Goal: Task Accomplishment & Management: Complete application form

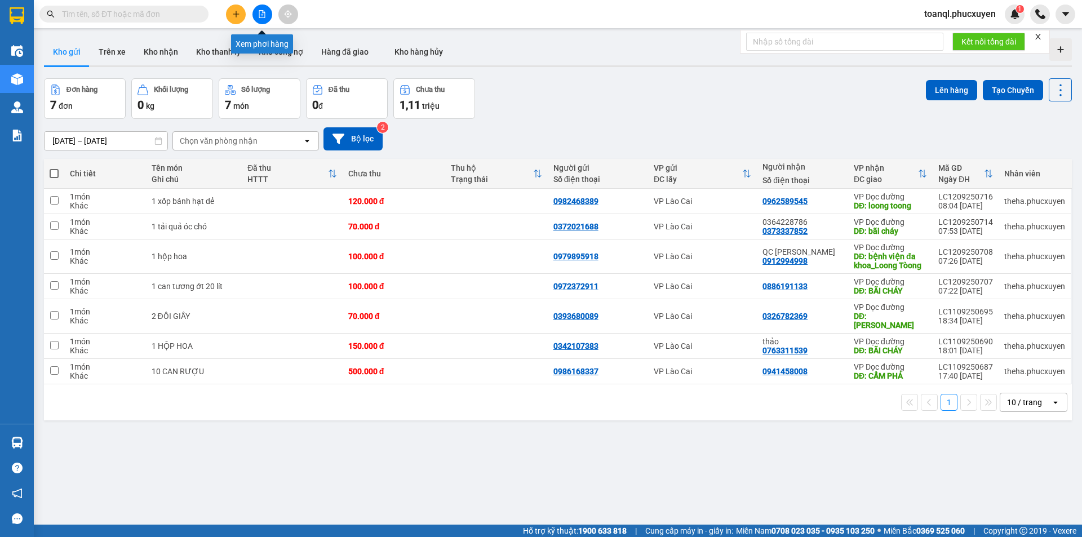
click at [263, 17] on icon "file-add" at bounding box center [262, 14] width 8 height 8
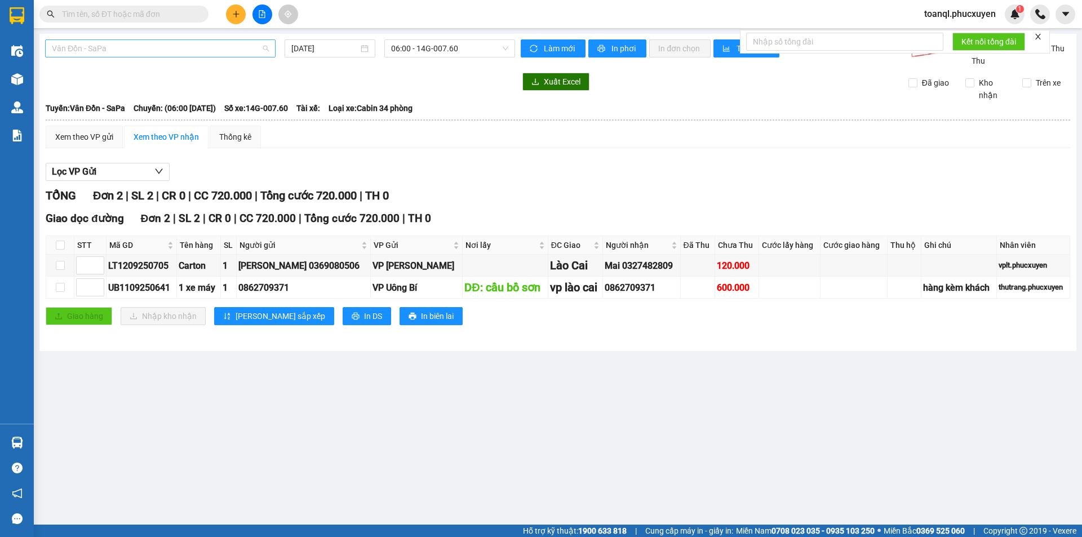
click at [206, 48] on span "Vân Đồn - SaPa" at bounding box center [160, 48] width 217 height 17
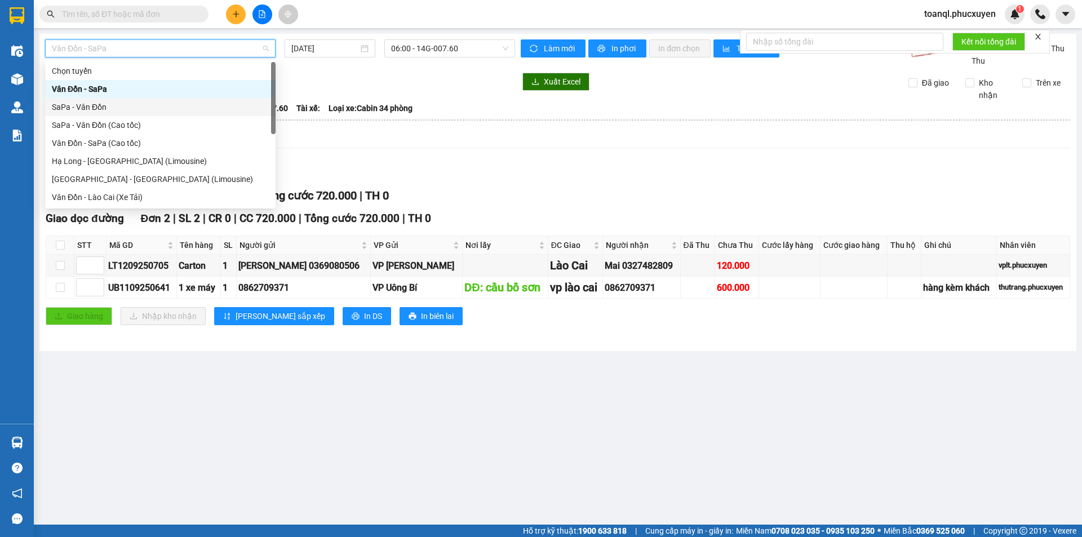
click at [91, 106] on div "SaPa - Vân Đồn" at bounding box center [160, 107] width 217 height 12
type input "[DATE]"
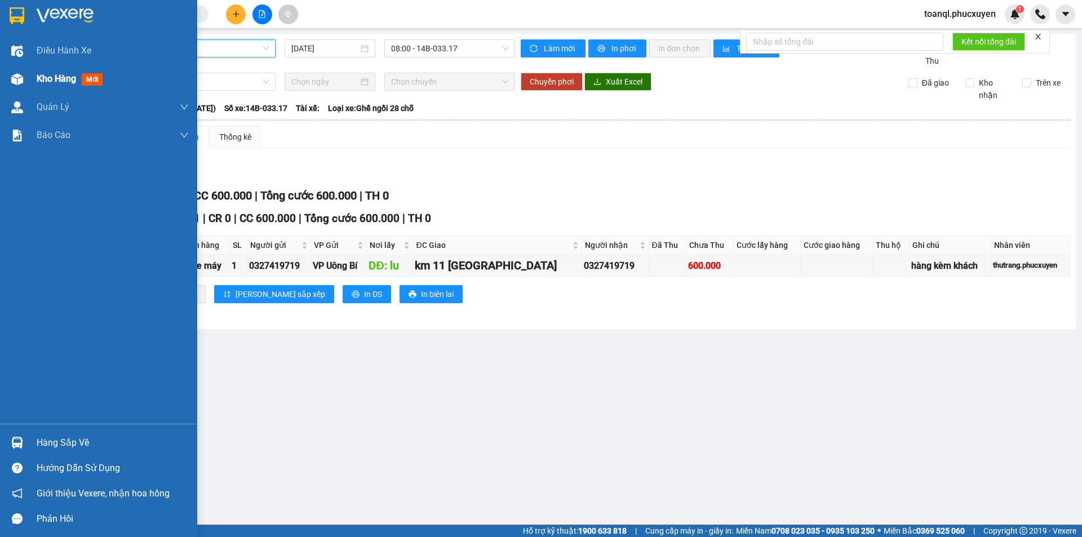
click at [14, 82] on img at bounding box center [17, 79] width 12 height 12
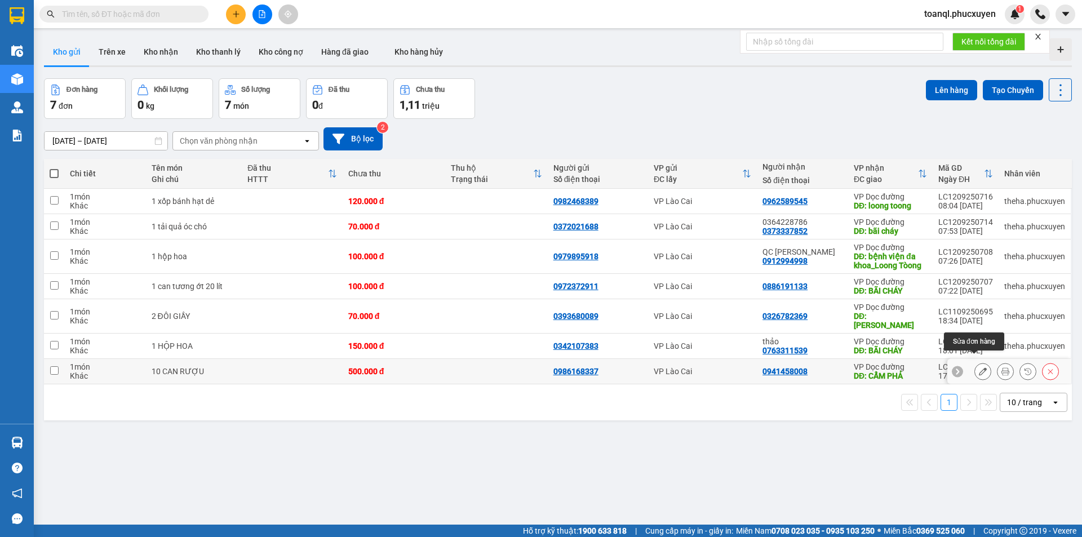
click at [978, 364] on button at bounding box center [983, 372] width 16 height 20
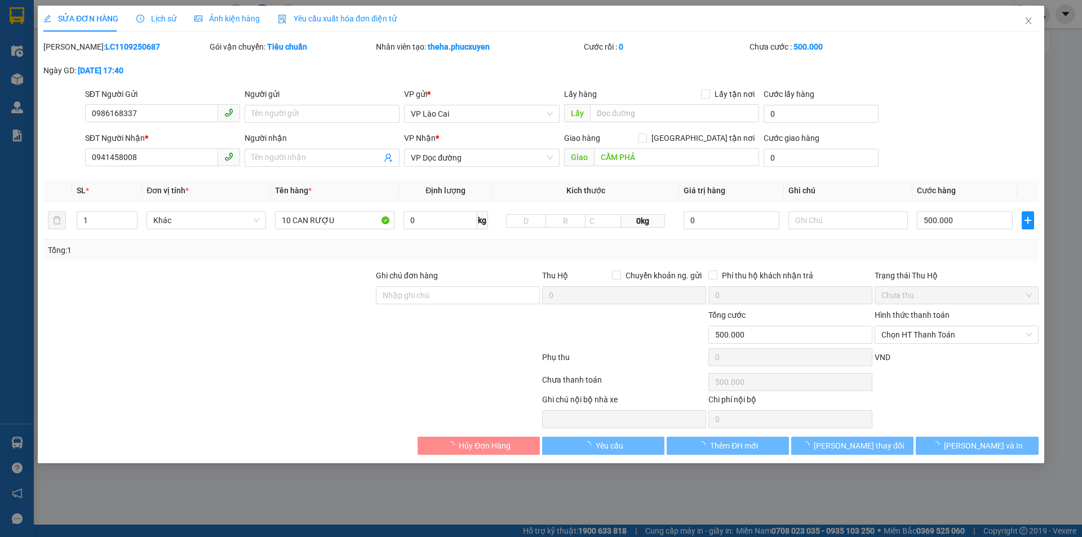
type input "0986168337"
type input "0941458008"
type input "CẨM PHẢ"
type input "500.000"
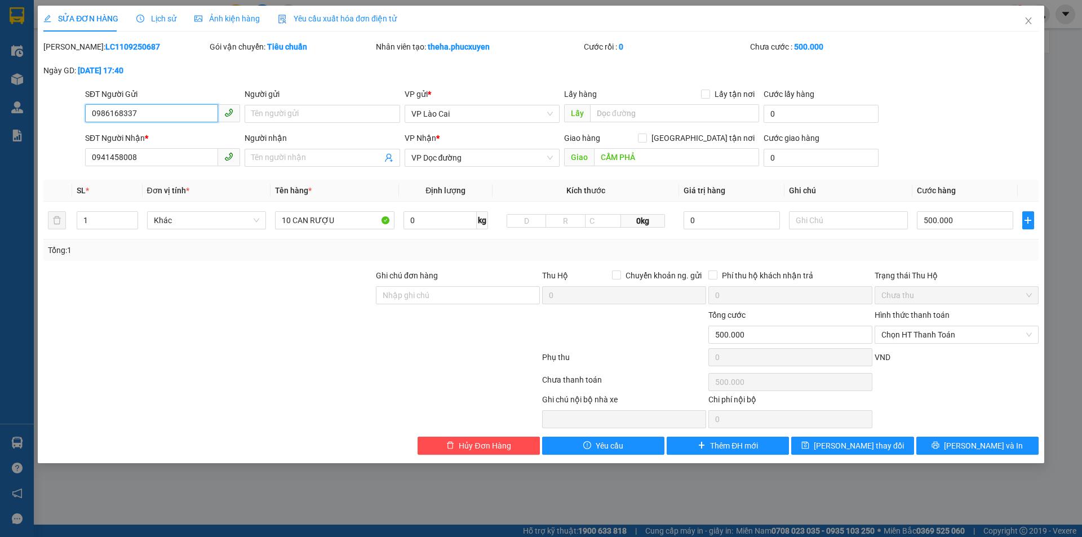
drag, startPoint x: 146, startPoint y: 114, endPoint x: 46, endPoint y: 146, distance: 105.5
click at [46, 146] on form "SĐT Người Gửi 0986168337 0986168337 Người gửi Tên người gửi VP gửi * VP Lào Cai…" at bounding box center [540, 129] width 995 height 83
drag, startPoint x: 153, startPoint y: 161, endPoint x: 20, endPoint y: 178, distance: 133.6
click at [20, 177] on div "SỬA ĐƠN HÀNG Lịch sử Ảnh kiện hàng Yêu cầu xuất hóa đơn điện tử Total Paid Fee …" at bounding box center [541, 268] width 1082 height 537
click at [1033, 16] on span "Close" at bounding box center [1029, 22] width 32 height 32
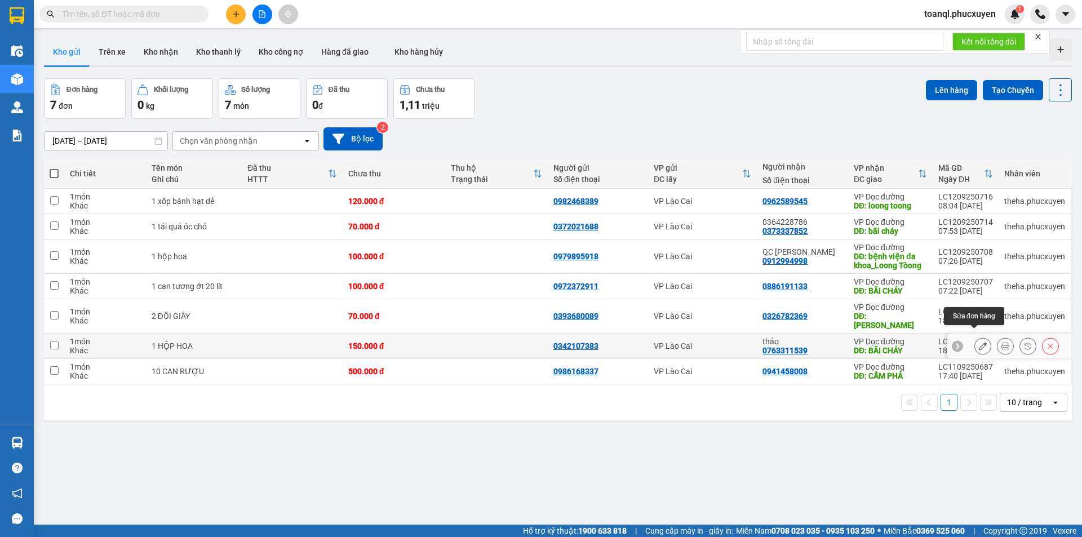
click at [979, 342] on icon at bounding box center [983, 346] width 8 height 8
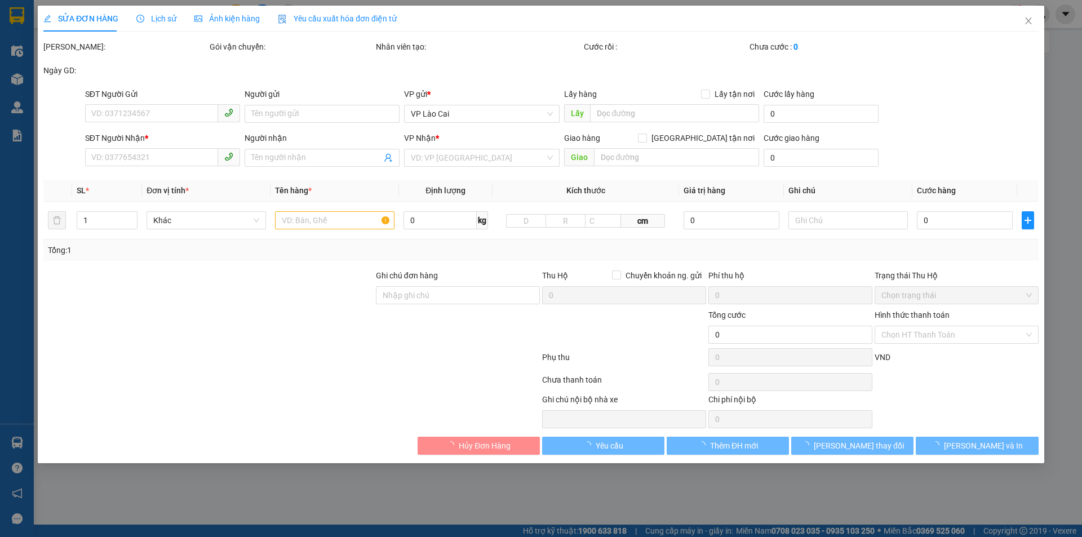
type input "0342107383"
type input "0763311539"
type input "thảo"
type input "BÃI CHÁY"
type input "150.000"
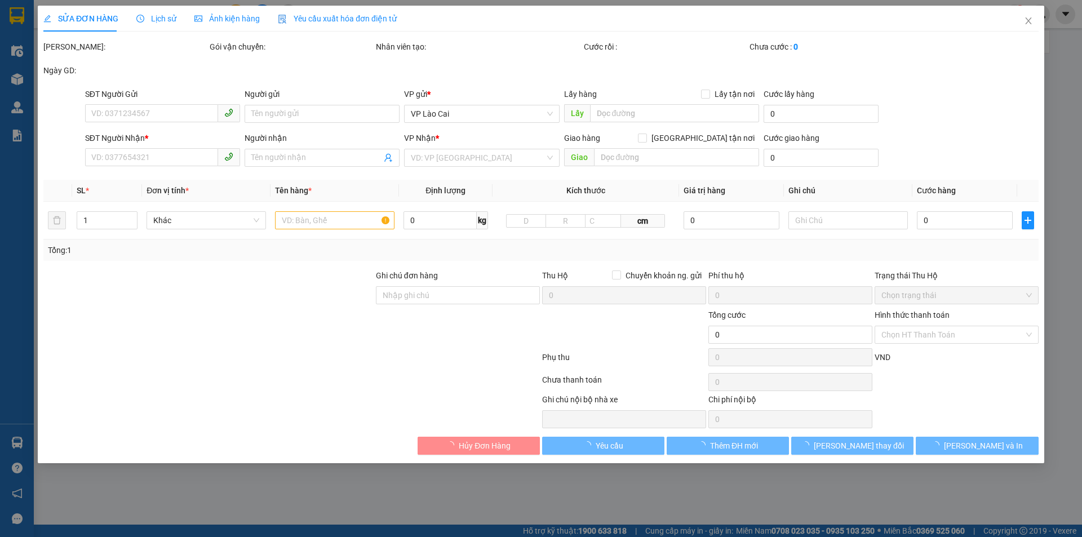
type input "150.000"
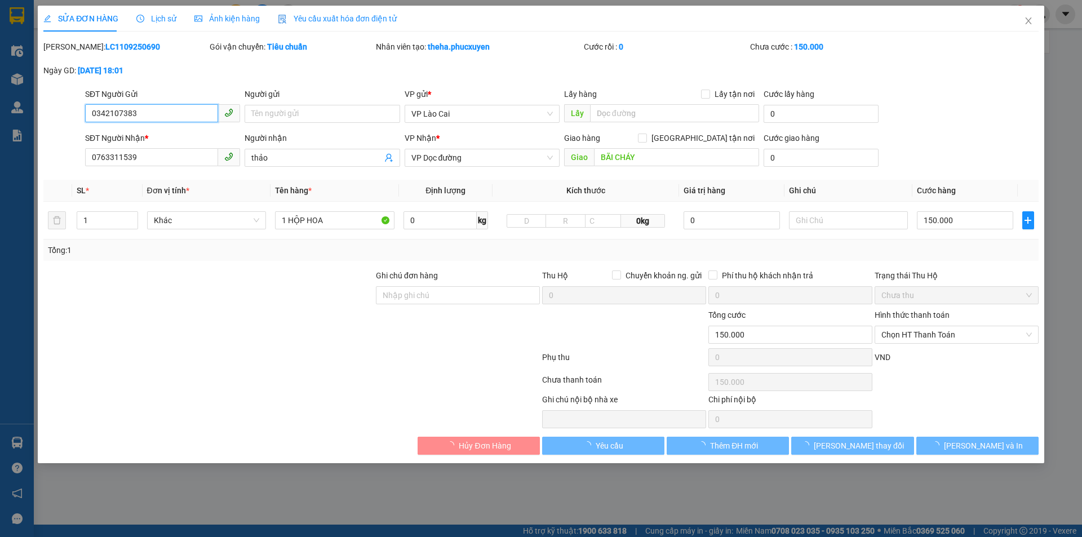
drag, startPoint x: 160, startPoint y: 107, endPoint x: 30, endPoint y: 131, distance: 131.7
click at [30, 131] on div "SỬA ĐƠN HÀNG Lịch sử Ảnh kiện hàng Yêu cầu xuất hóa đơn điện tử Total Paid Fee …" at bounding box center [541, 268] width 1082 height 537
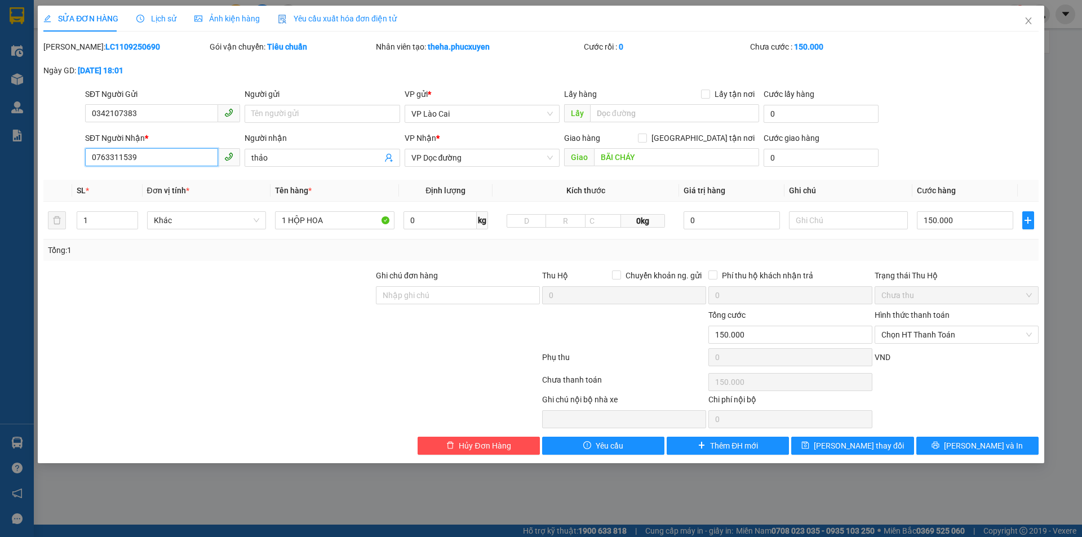
drag, startPoint x: 148, startPoint y: 154, endPoint x: 71, endPoint y: 166, distance: 78.1
click at [71, 166] on div "SĐT Người Nhận * 0763311539 0763311539 Người nhận thảo VP Nhận * VP Dọc đường G…" at bounding box center [540, 151] width 997 height 39
click at [1033, 11] on span "Close" at bounding box center [1029, 22] width 32 height 32
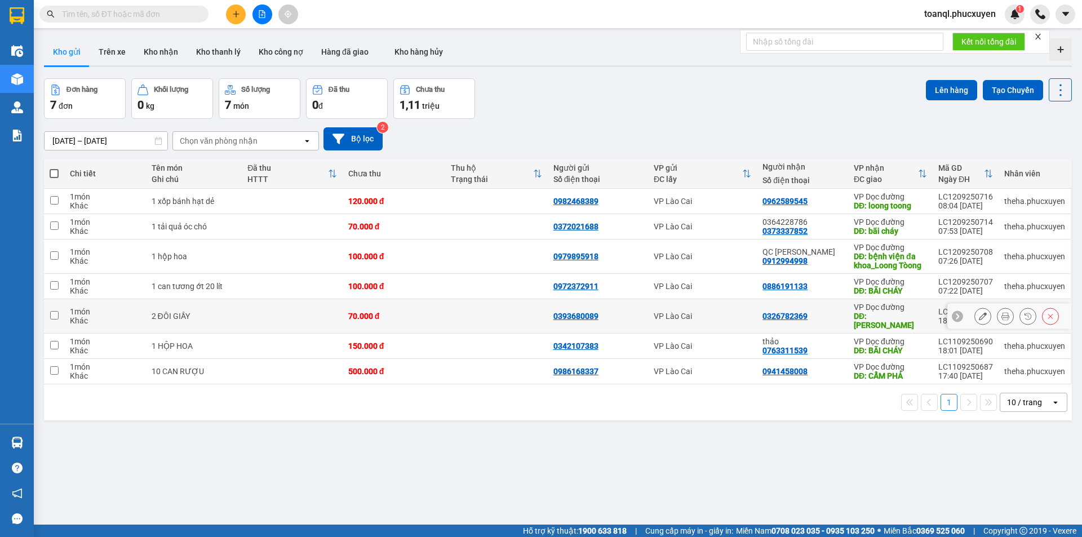
click at [979, 312] on icon at bounding box center [983, 316] width 8 height 8
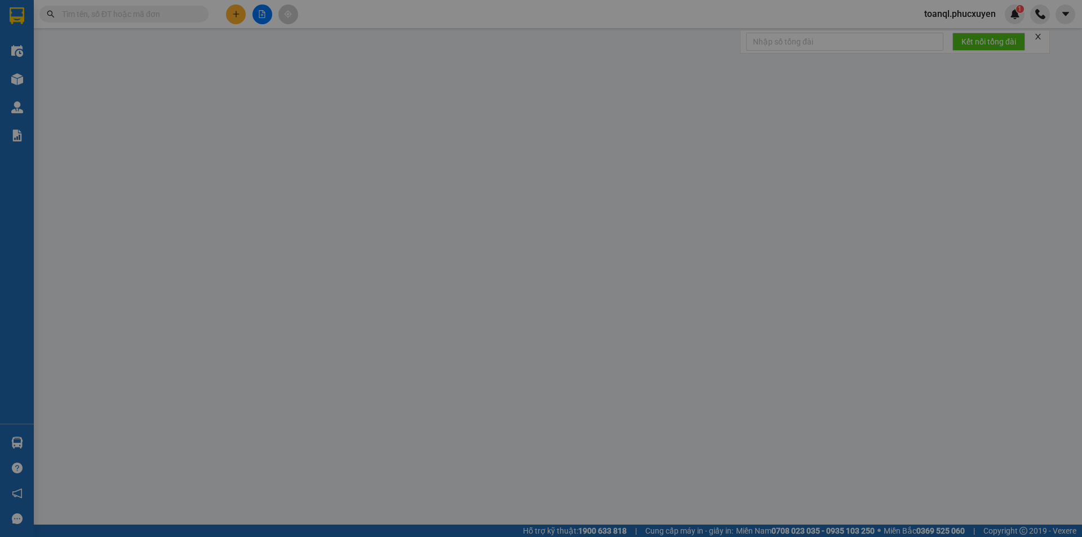
type input "0393680089"
type input "0326782369"
type input "HẠ LONG"
type input "70.000"
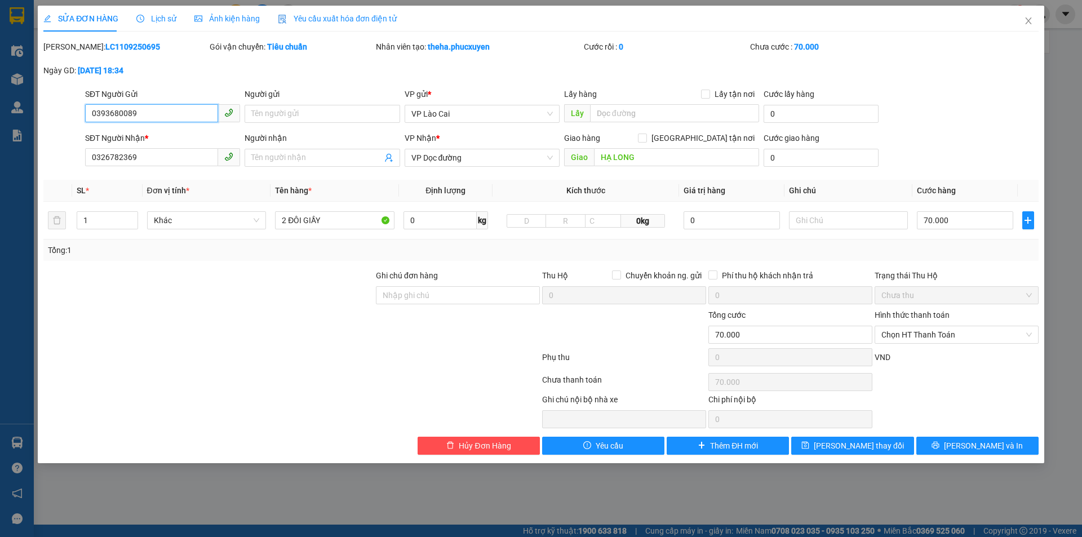
drag, startPoint x: 144, startPoint y: 114, endPoint x: 50, endPoint y: 180, distance: 114.1
click at [51, 113] on div "SĐT Người Gửi 0393680089 0393680089 Người gửi Tên người gửi VP gửi * VP Lào Cai…" at bounding box center [540, 107] width 997 height 39
drag, startPoint x: 139, startPoint y: 160, endPoint x: 50, endPoint y: 170, distance: 89.0
click at [43, 173] on div "Total Paid Fee 0 Total UnPaid Fee 70.000 Cash Collection Total Fee Mã ĐH: LC110…" at bounding box center [540, 248] width 995 height 414
click at [1022, 16] on span "Close" at bounding box center [1029, 22] width 32 height 32
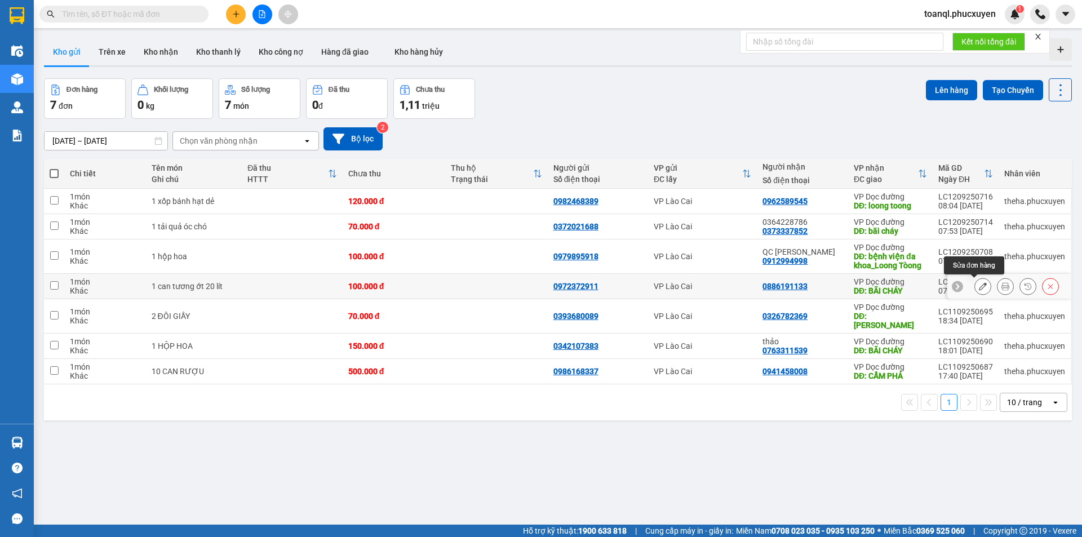
click at [979, 287] on icon at bounding box center [983, 286] width 8 height 8
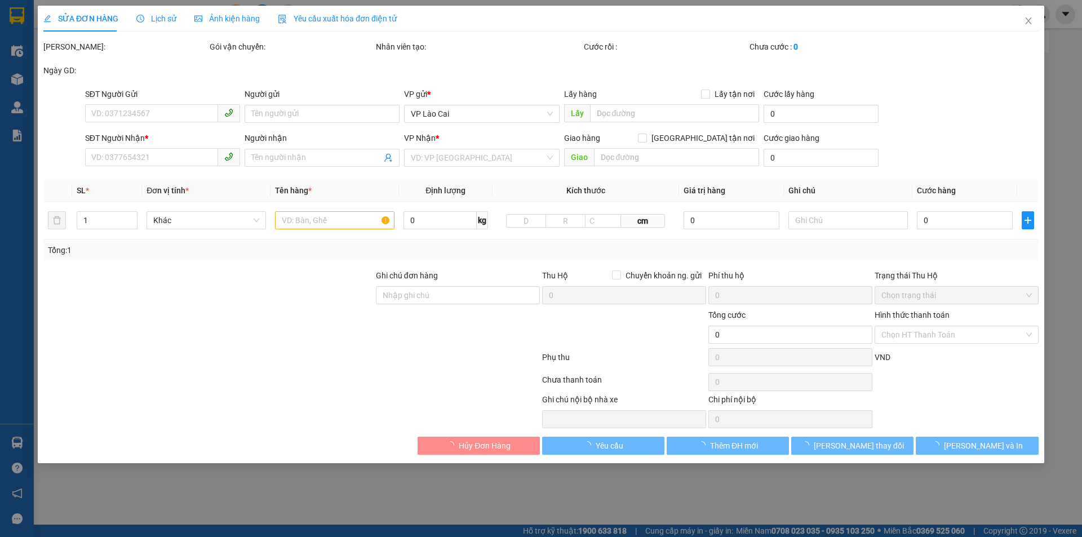
type input "0972372911"
type input "0886191133"
type input "BÃI CHÁY"
type input "100.000"
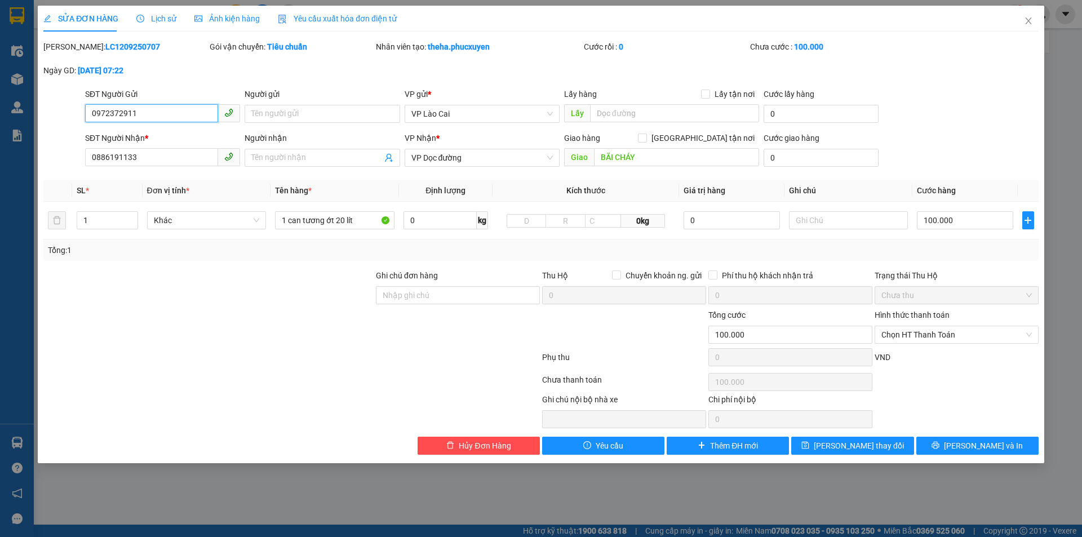
drag, startPoint x: 146, startPoint y: 116, endPoint x: 32, endPoint y: 122, distance: 114.5
click at [32, 121] on div "SỬA ĐƠN HÀNG Lịch sử Ảnh kiện hàng Yêu cầu xuất hóa đơn điện tử Total Paid Fee …" at bounding box center [541, 268] width 1082 height 537
drag, startPoint x: 156, startPoint y: 158, endPoint x: 63, endPoint y: 166, distance: 92.7
click at [63, 166] on div "SĐT Người Nhận * 0886191133 0886191133 Người nhận Tên người nhận VP Nhận * VP D…" at bounding box center [540, 151] width 997 height 39
click at [1036, 20] on span "Close" at bounding box center [1029, 22] width 32 height 32
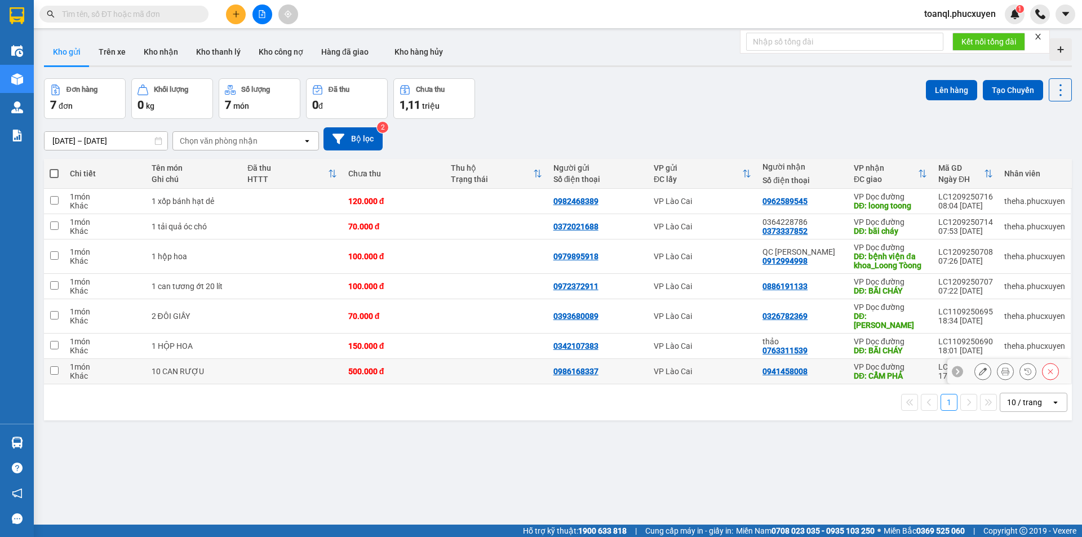
click at [322, 359] on td at bounding box center [292, 371] width 100 height 25
checkbox input "true"
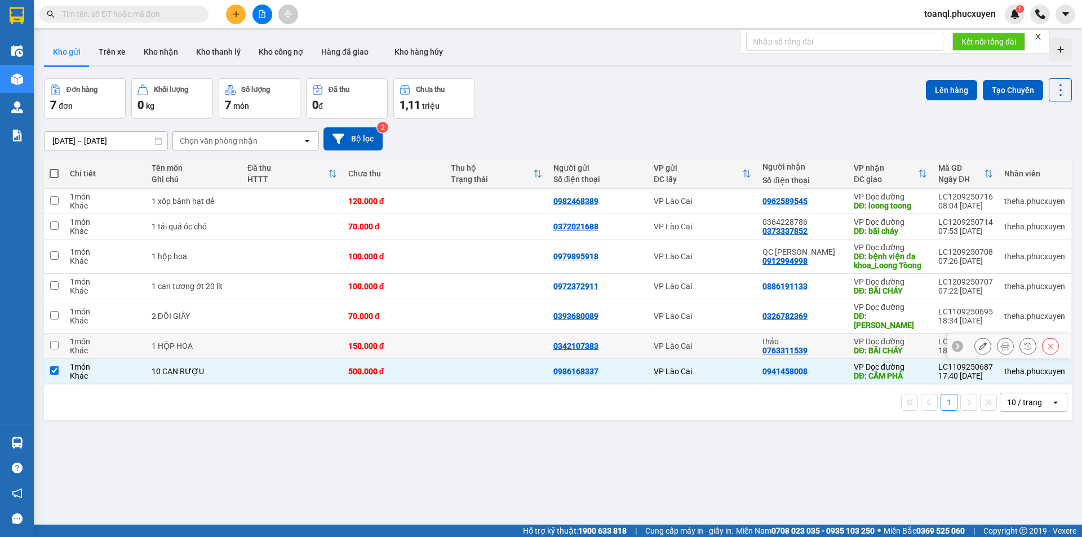
click at [318, 341] on td at bounding box center [292, 346] width 100 height 25
checkbox input "true"
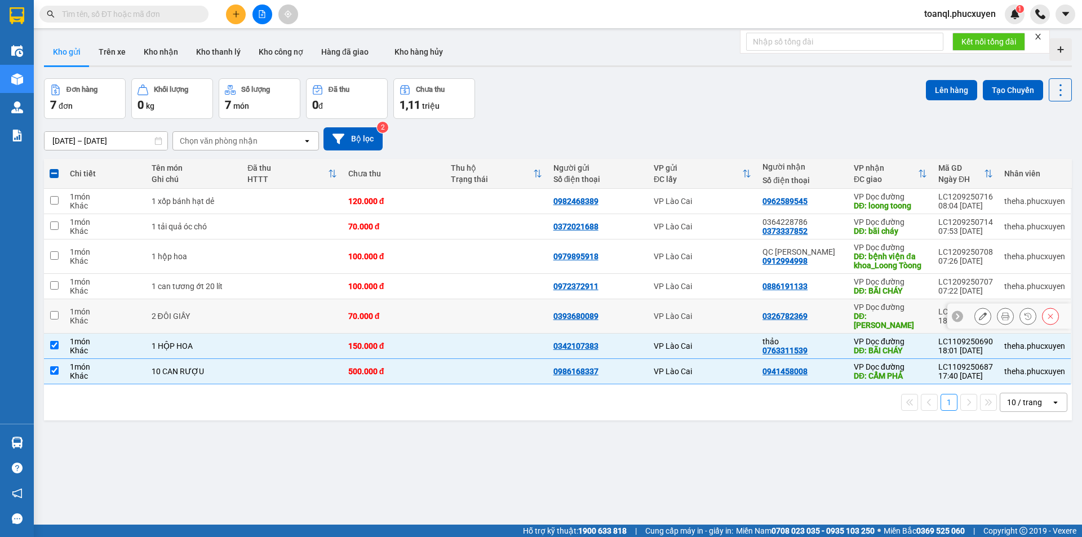
click at [308, 309] on td at bounding box center [292, 316] width 100 height 34
checkbox input "true"
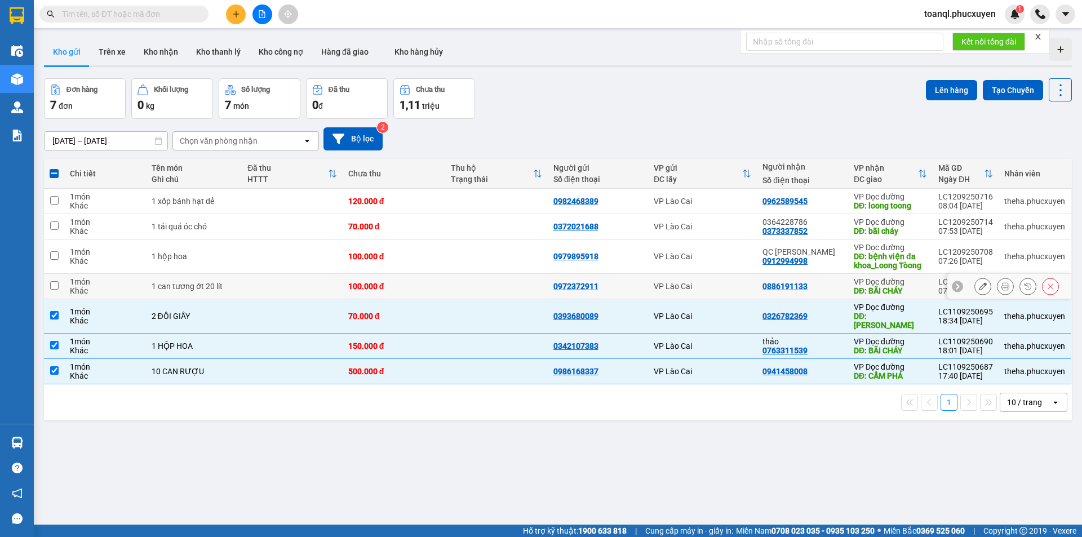
click at [291, 286] on td at bounding box center [292, 286] width 100 height 25
checkbox input "true"
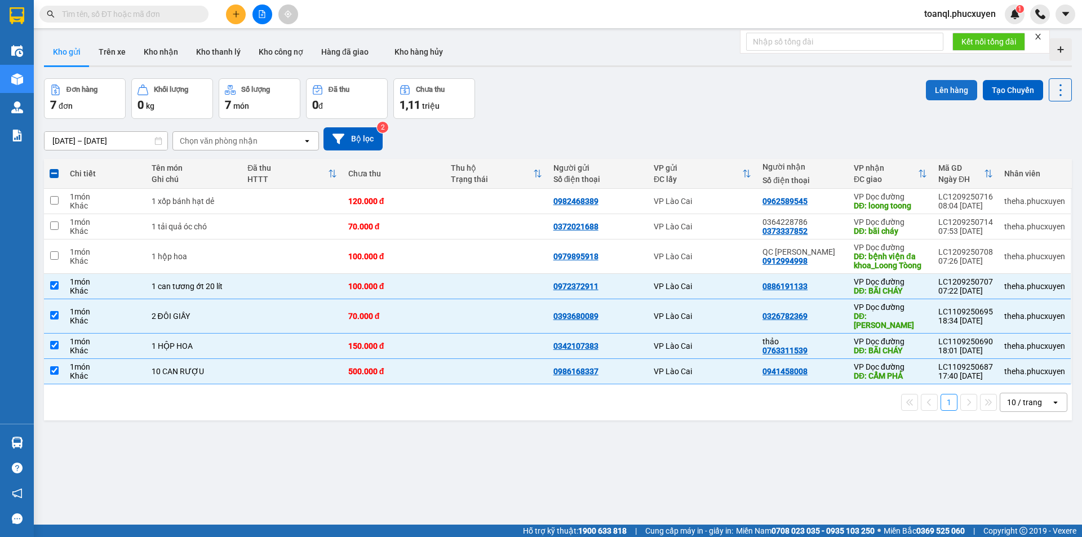
click at [934, 85] on button "Lên hàng" at bounding box center [951, 90] width 51 height 20
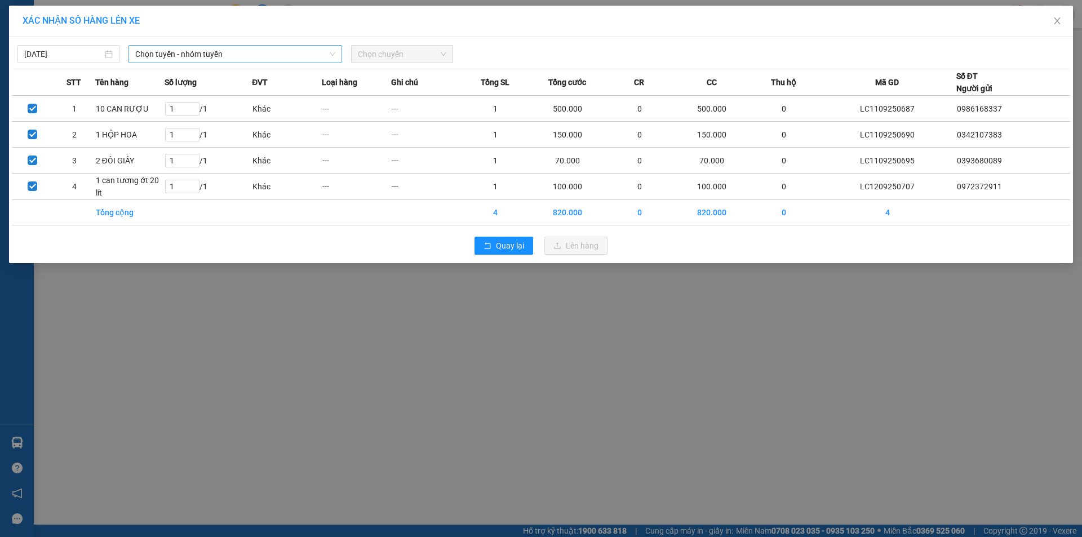
click at [205, 50] on span "Chọn tuyến - nhóm tuyến" at bounding box center [235, 54] width 200 height 17
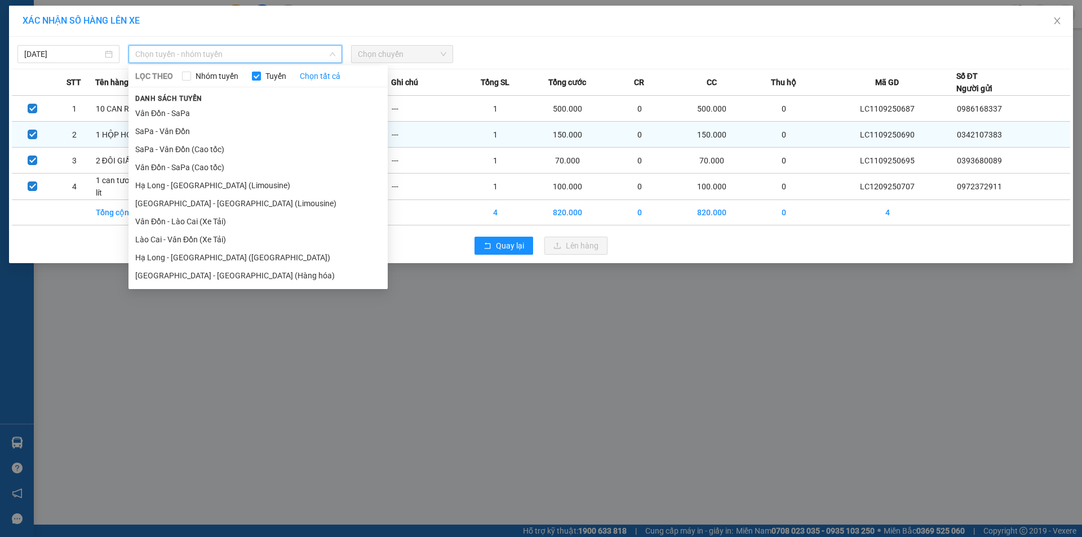
drag, startPoint x: 140, startPoint y: 136, endPoint x: 145, endPoint y: 133, distance: 5.8
click at [142, 135] on li "SaPa - Vân Đồn" at bounding box center [257, 131] width 259 height 18
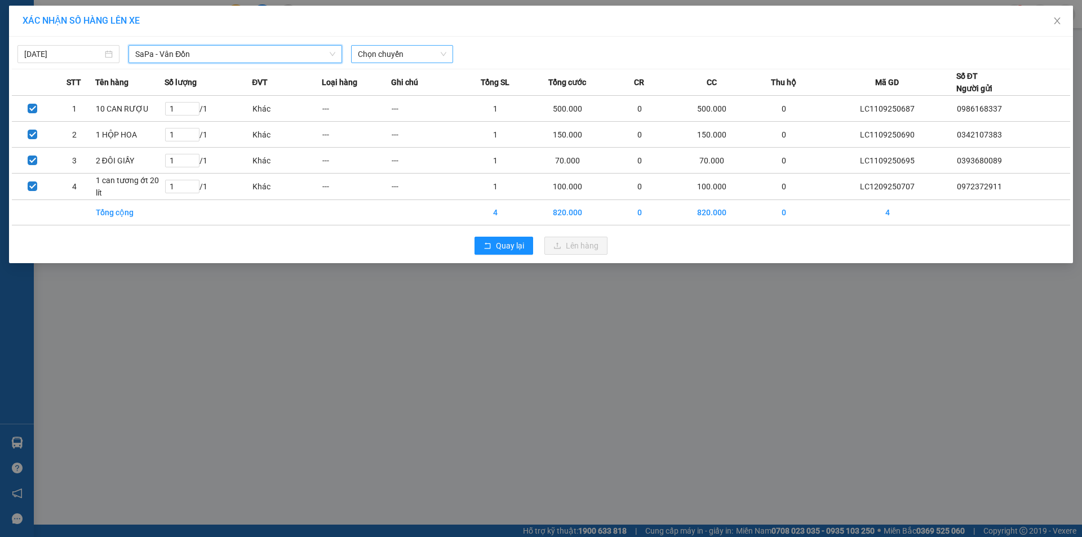
click at [426, 56] on span "Chọn chuyến" at bounding box center [402, 54] width 88 height 17
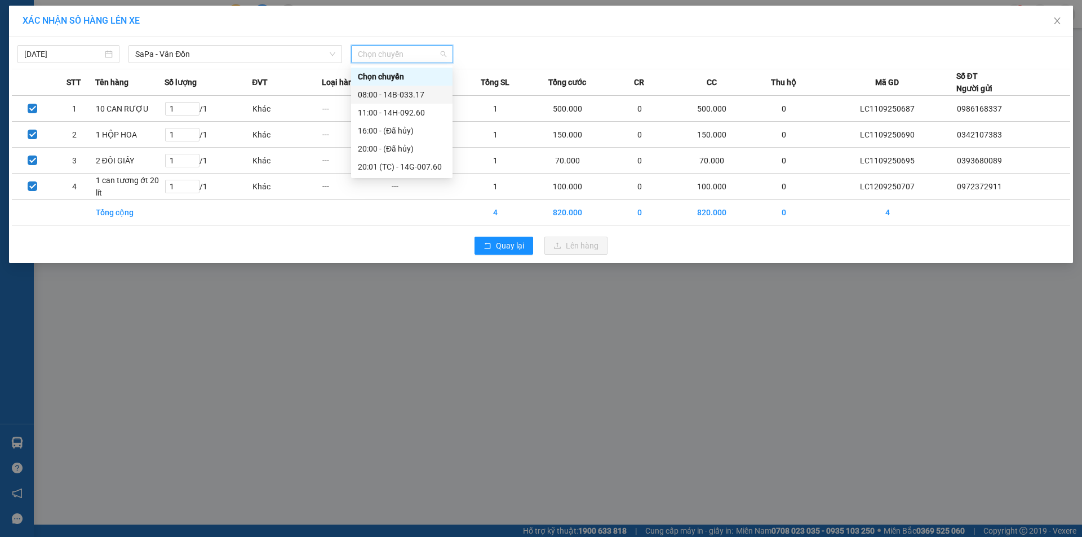
drag, startPoint x: 399, startPoint y: 96, endPoint x: 572, endPoint y: 165, distance: 185.4
click at [401, 96] on div "08:00 - 14B-033.17" at bounding box center [402, 94] width 88 height 12
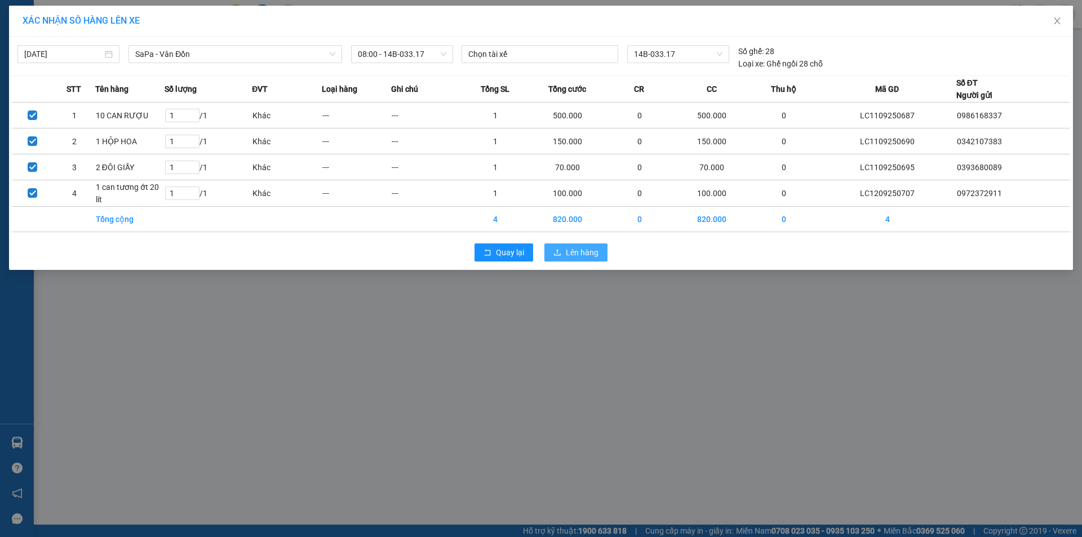
click at [581, 250] on span "Lên hàng" at bounding box center [582, 252] width 33 height 12
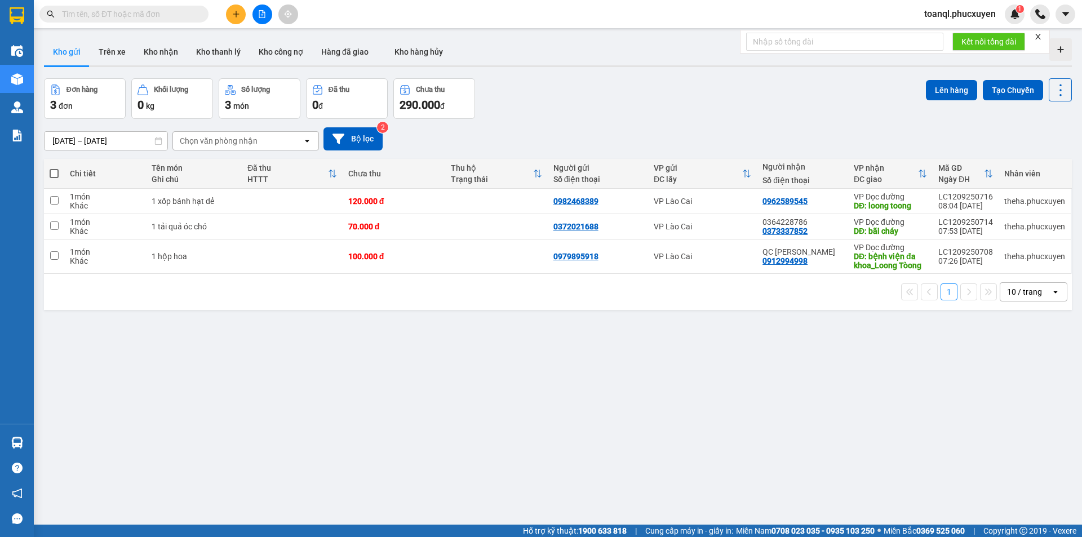
click at [268, 19] on button at bounding box center [262, 15] width 20 height 20
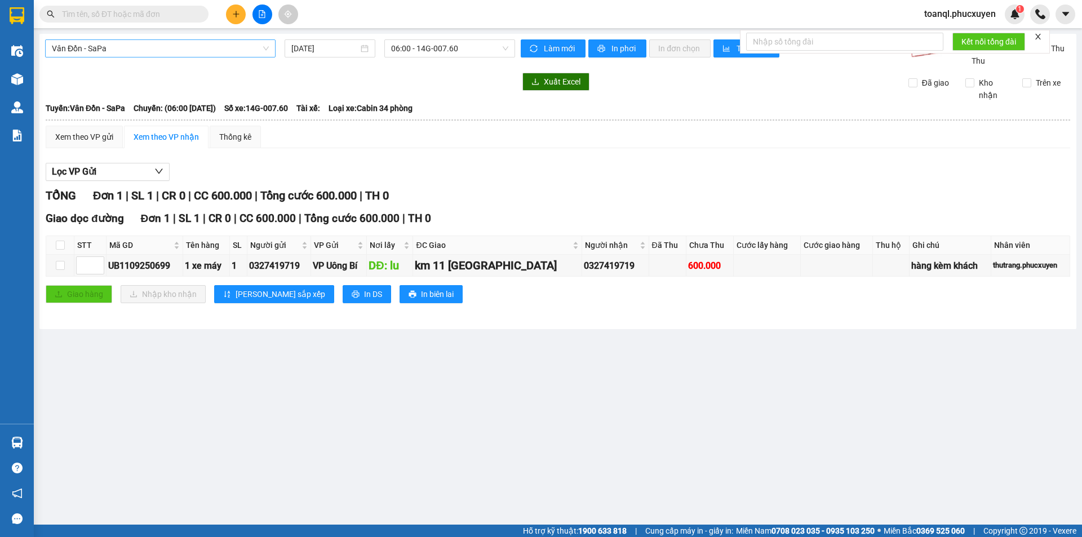
click at [218, 41] on span "Vân Đồn - SaPa" at bounding box center [160, 48] width 217 height 17
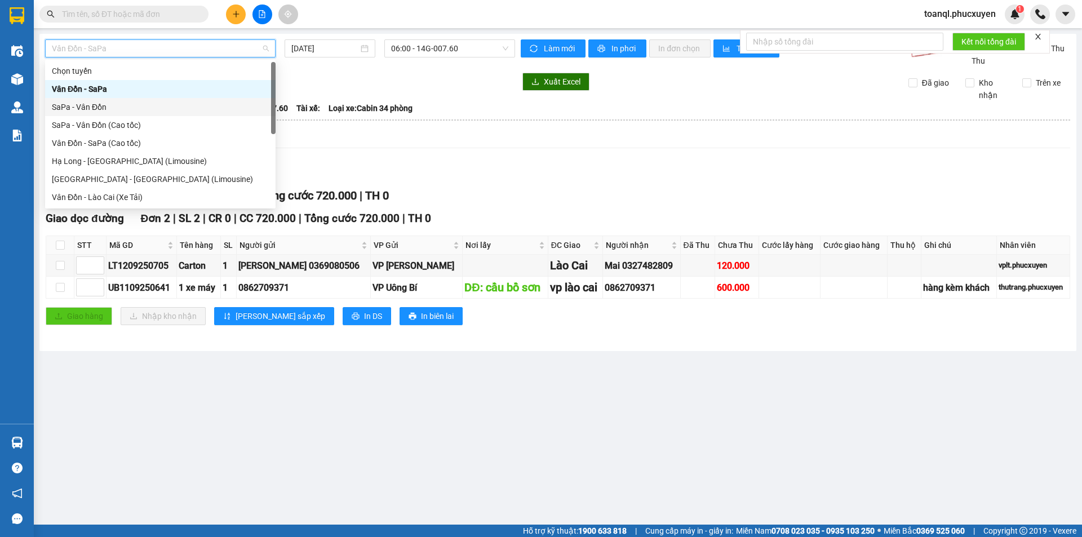
click at [202, 105] on div "SaPa - Vân Đồn" at bounding box center [160, 107] width 217 height 12
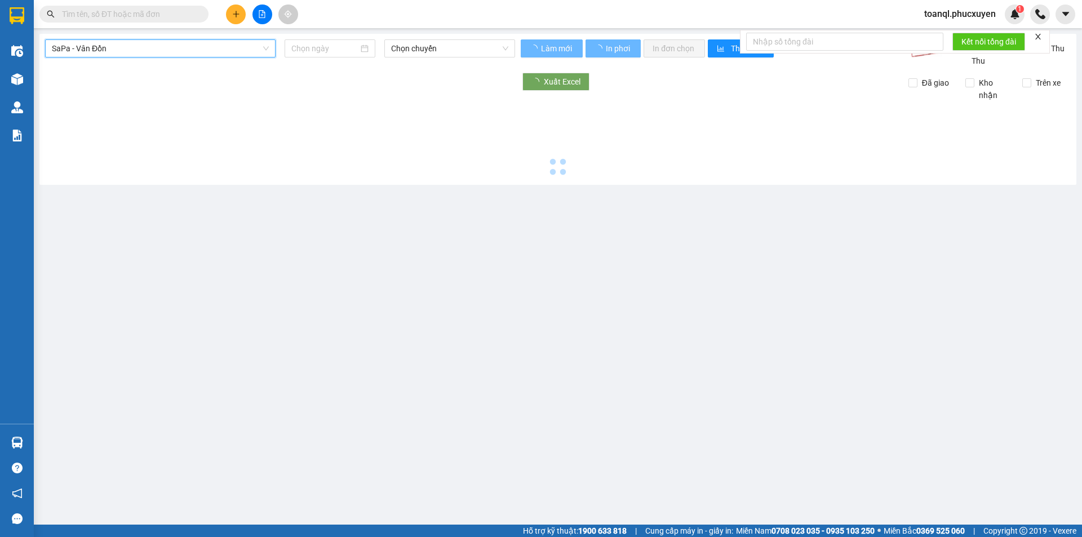
type input "[DATE]"
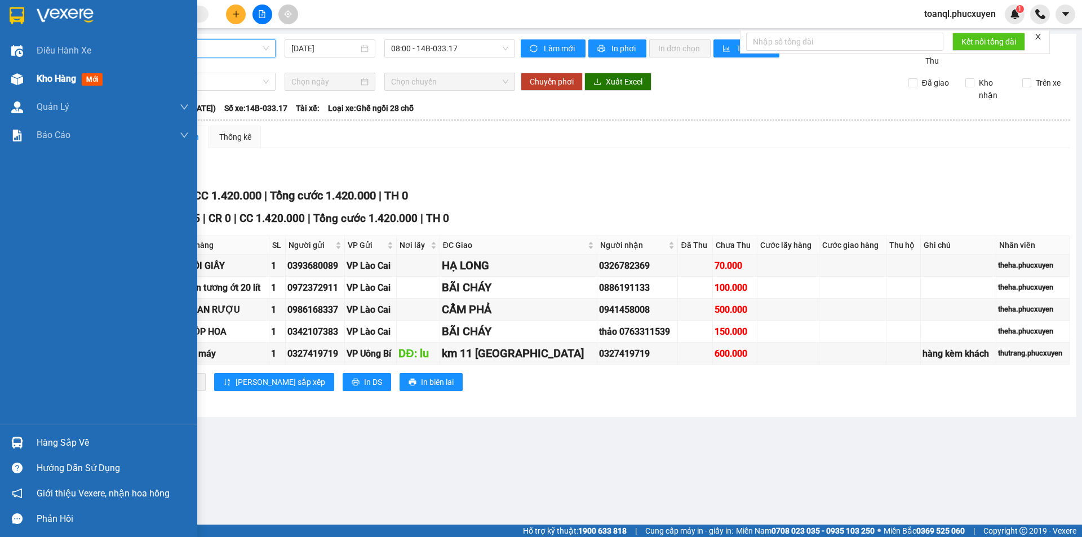
click at [25, 87] on div at bounding box center [17, 79] width 20 height 20
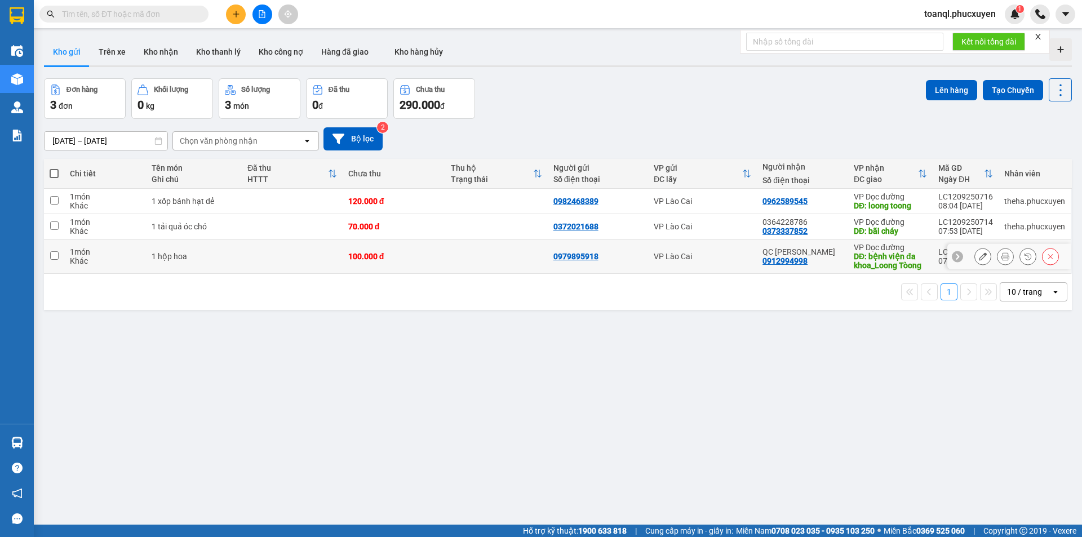
click at [975, 252] on button at bounding box center [983, 257] width 16 height 20
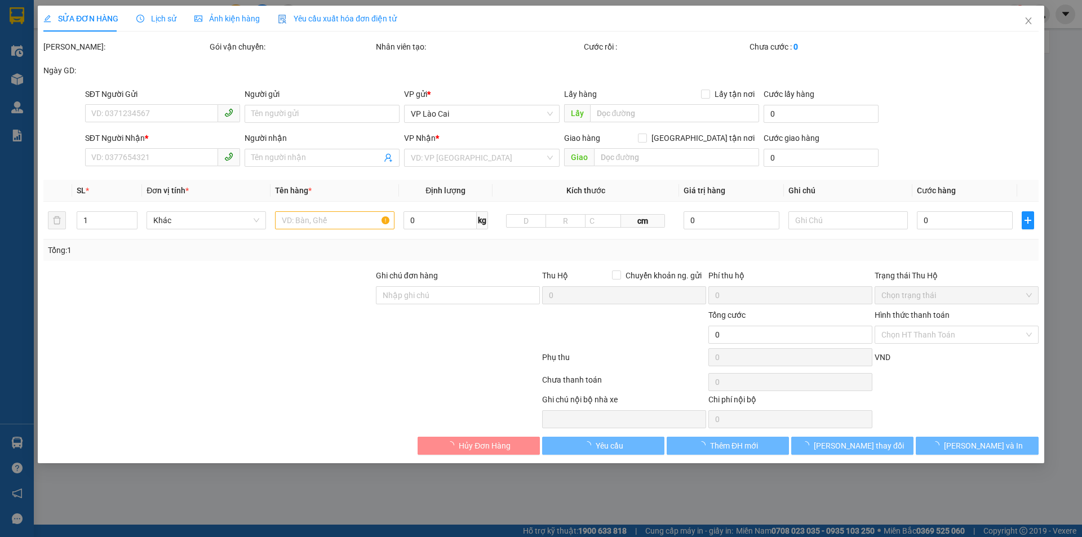
type input "0979895918"
type input "0912994998"
type input "QC [PERSON_NAME]"
type input "bệnh viện đa khoa_Loong Tòong"
type input "100.000"
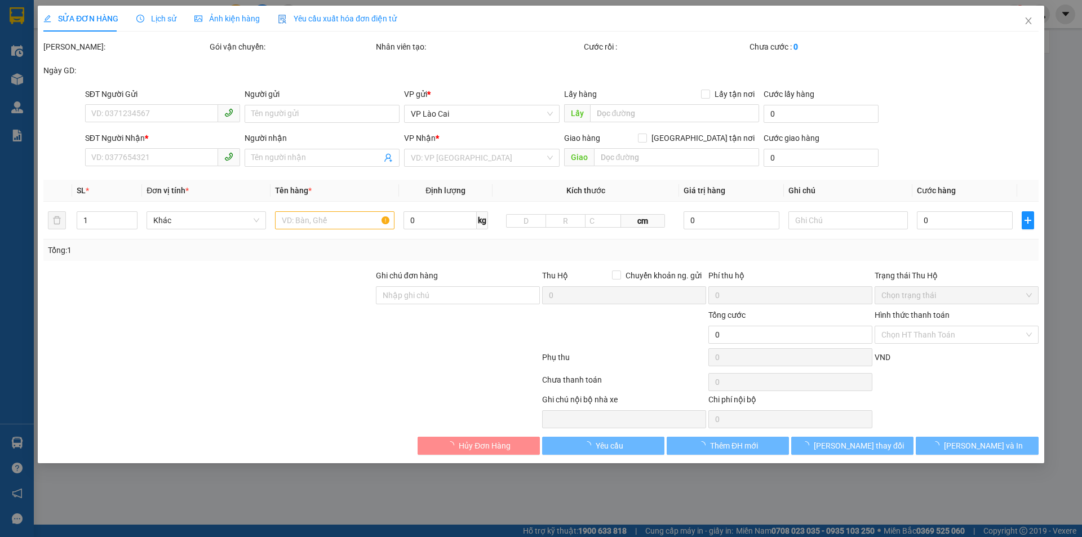
type input "100.000"
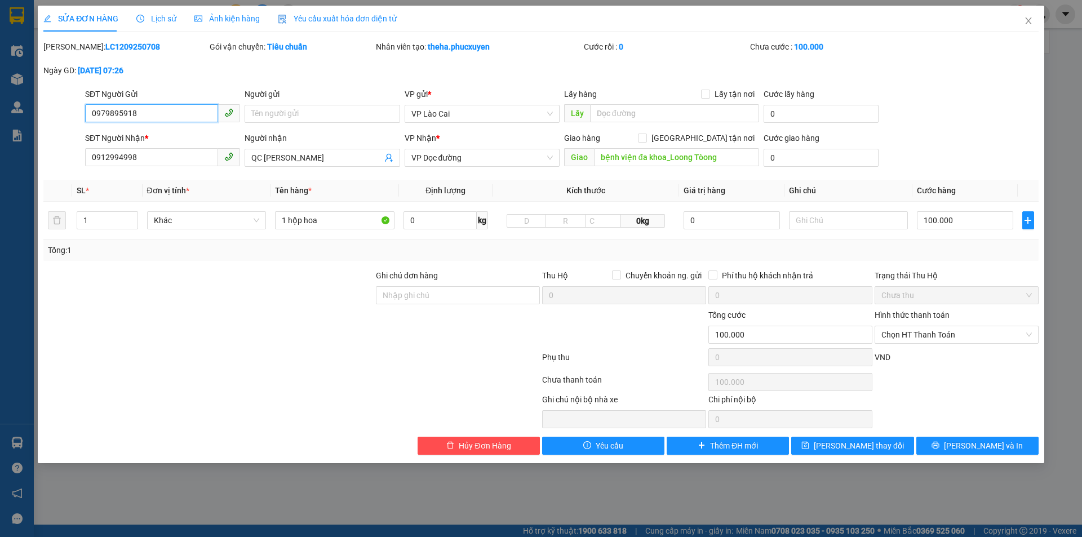
drag, startPoint x: 149, startPoint y: 116, endPoint x: 76, endPoint y: 123, distance: 73.6
click at [76, 123] on div "SĐT Người Gửi 0979895918 0979895918 Người gửi Tên người gửi VP gửi * VP Lào Cai…" at bounding box center [540, 107] width 997 height 39
drag, startPoint x: 144, startPoint y: 156, endPoint x: 79, endPoint y: 162, distance: 65.1
click at [79, 162] on div "SĐT Người Nhận * 0912994998 0912994998 Người nhận QC [PERSON_NAME] VP Nhận * VP…" at bounding box center [540, 151] width 997 height 39
click at [1028, 24] on icon "close" at bounding box center [1028, 20] width 9 height 9
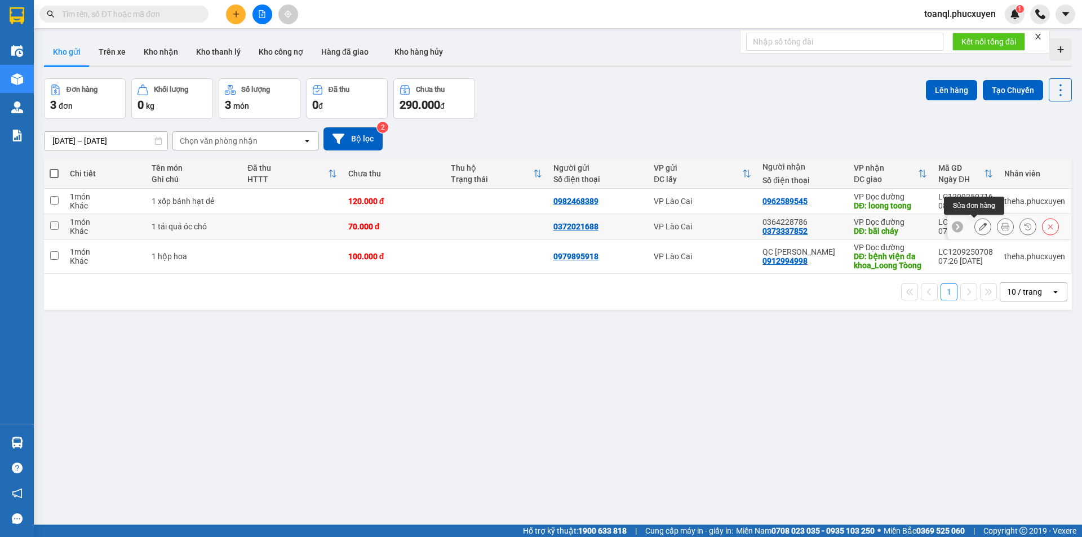
click at [979, 228] on icon at bounding box center [983, 227] width 8 height 8
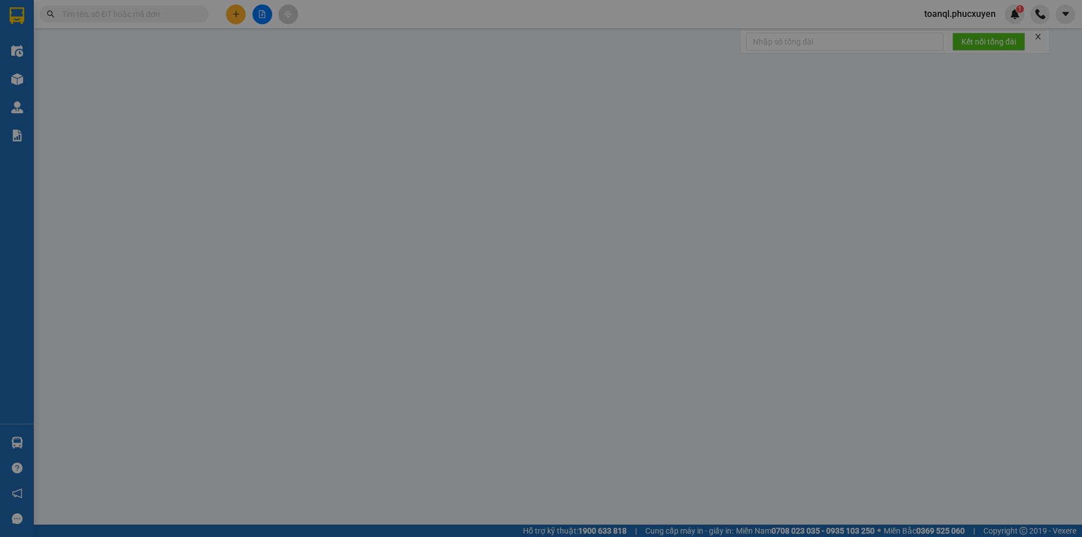
type input "0372021688"
type input "0373337852"
type input "0364228786"
type input "bãi cháy"
type input "70.000"
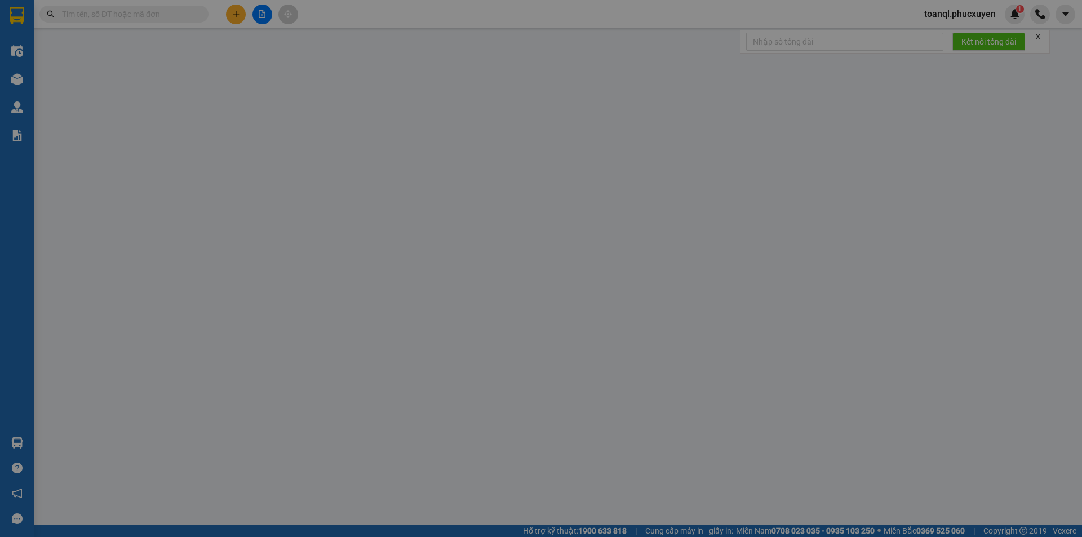
type input "70.000"
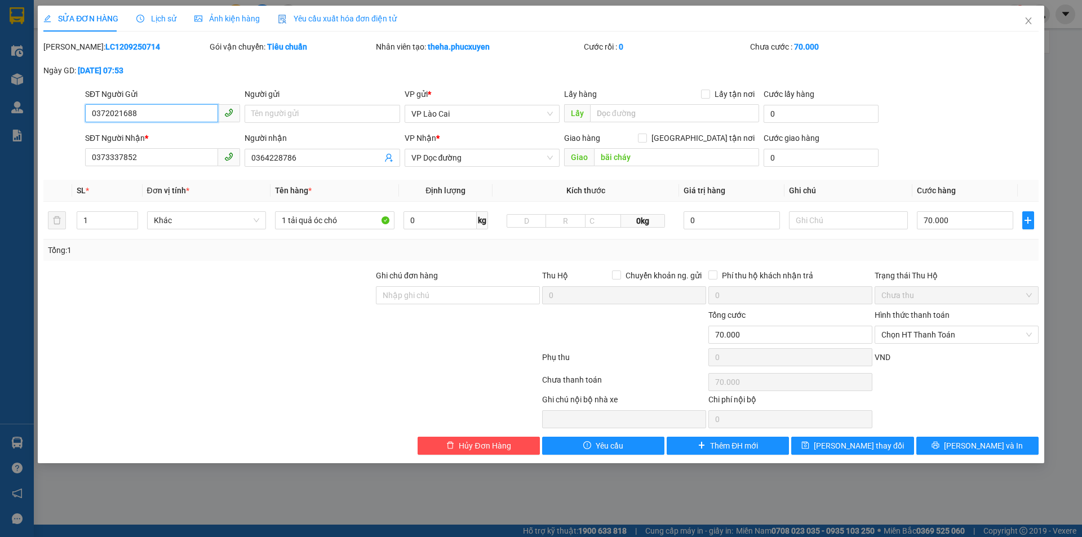
drag, startPoint x: 139, startPoint y: 113, endPoint x: 39, endPoint y: 128, distance: 100.9
click at [39, 128] on div "SỬA ĐƠN HÀNG Lịch sử Ảnh kiện hàng Yêu cầu xuất hóa đơn điện tử Total Paid Fee …" at bounding box center [541, 235] width 1006 height 458
drag, startPoint x: 143, startPoint y: 158, endPoint x: 34, endPoint y: 174, distance: 110.0
click at [29, 175] on div "SỬA ĐƠN HÀNG Lịch sử Ảnh kiện hàng Yêu cầu xuất hóa đơn điện tử Total Paid Fee …" at bounding box center [541, 268] width 1082 height 537
click at [1026, 15] on span "Close" at bounding box center [1029, 22] width 32 height 32
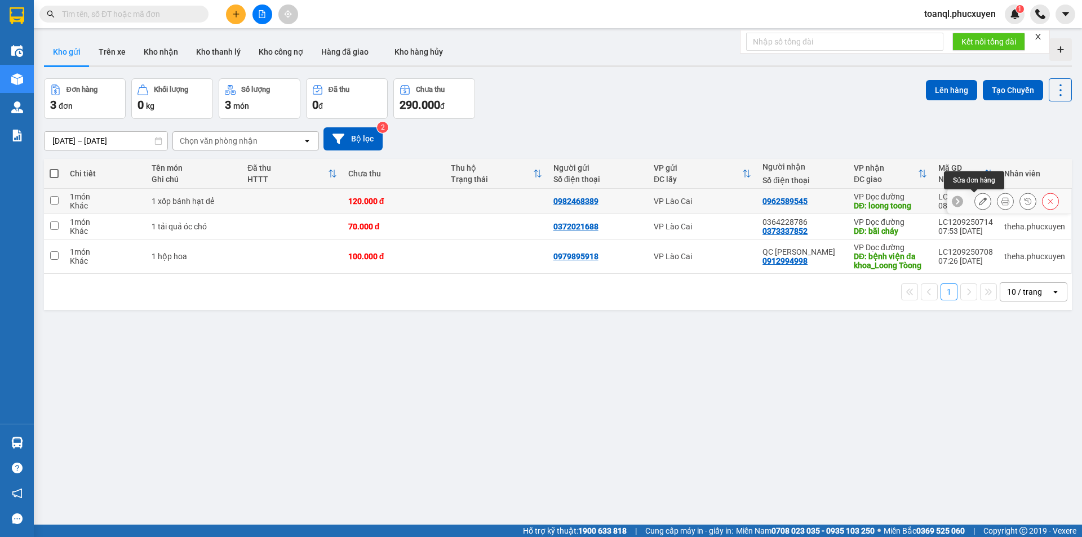
click at [979, 201] on icon at bounding box center [983, 201] width 8 height 8
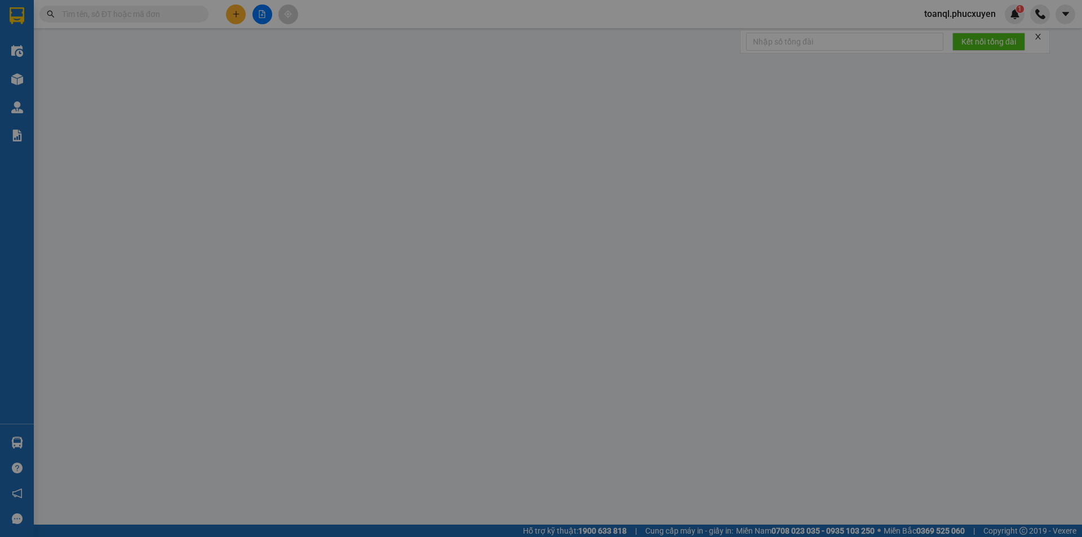
type input "0982468389"
type input "0962589545"
type input "loong toong"
type input "120.000"
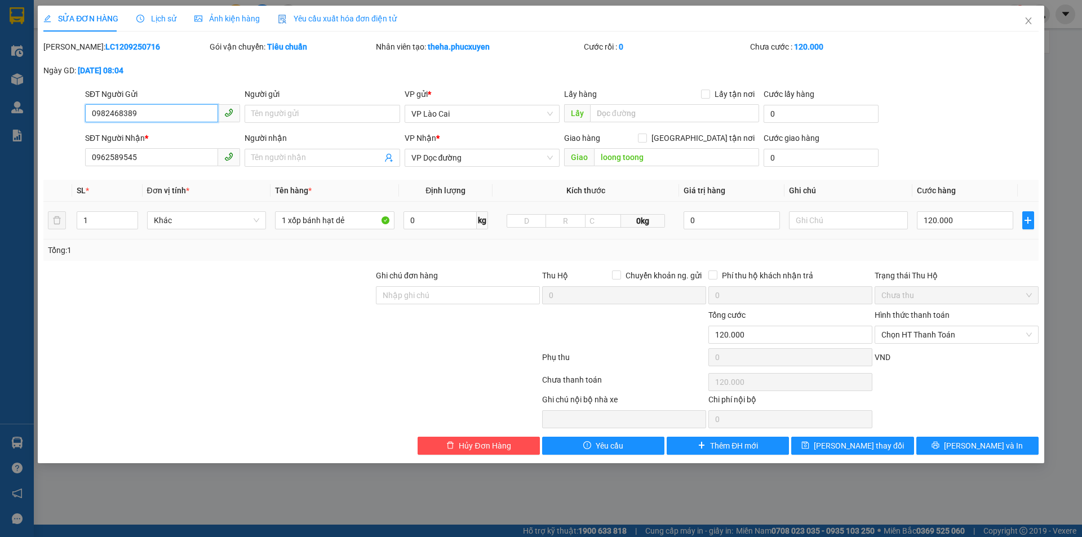
drag, startPoint x: 144, startPoint y: 114, endPoint x: 44, endPoint y: 137, distance: 103.0
click at [39, 134] on div "SỬA ĐƠN HÀNG Lịch sử Ảnh kiện hàng Yêu cầu xuất hóa đơn điện tử Total Paid Fee …" at bounding box center [541, 235] width 1006 height 458
drag, startPoint x: 143, startPoint y: 158, endPoint x: 0, endPoint y: 177, distance: 143.8
click at [0, 177] on div "SỬA ĐƠN HÀNG Lịch sử Ảnh kiện hàng Yêu cầu xuất hóa đơn điện tử Total Paid Fee …" at bounding box center [541, 268] width 1082 height 537
click at [1027, 20] on icon "close" at bounding box center [1028, 20] width 9 height 9
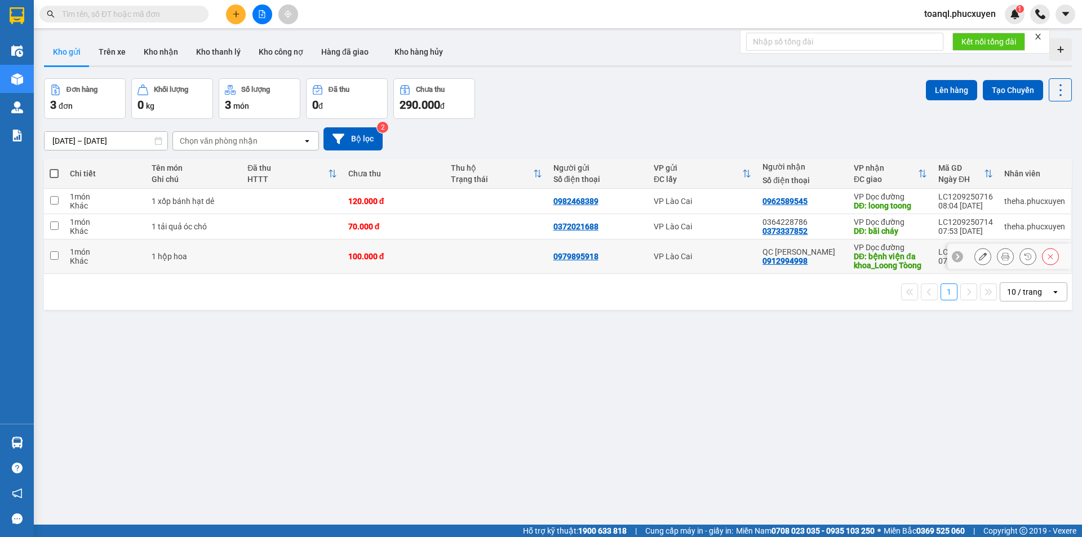
drag, startPoint x: 388, startPoint y: 260, endPoint x: 383, endPoint y: 215, distance: 45.4
click at [388, 260] on div "100.000 đ" at bounding box center [393, 256] width 91 height 9
checkbox input "true"
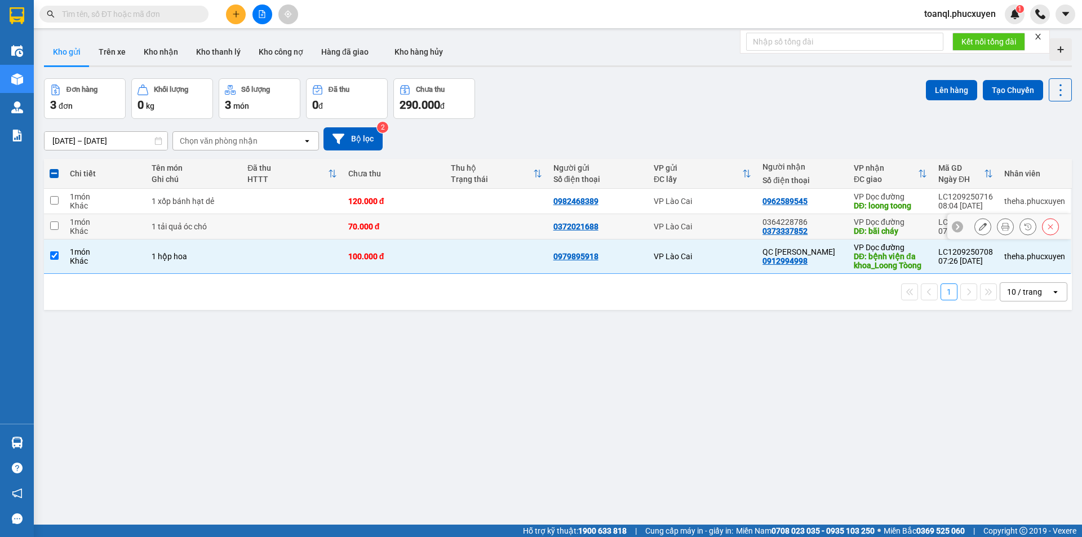
click at [371, 220] on td "70.000 đ" at bounding box center [394, 226] width 103 height 25
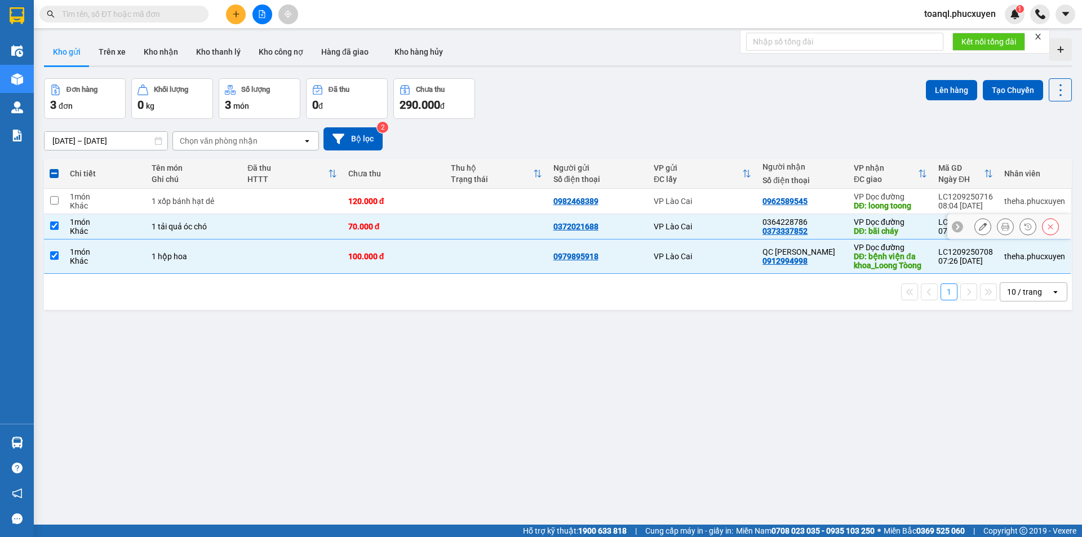
checkbox input "true"
click at [378, 200] on div "120.000 đ" at bounding box center [393, 201] width 91 height 9
checkbox input "true"
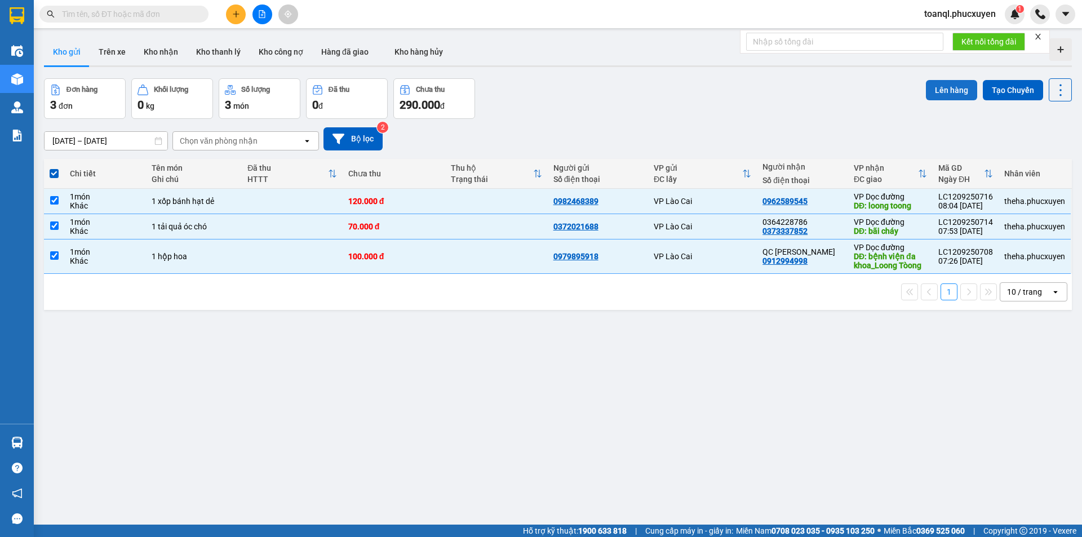
click at [942, 92] on button "Lên hàng" at bounding box center [951, 90] width 51 height 20
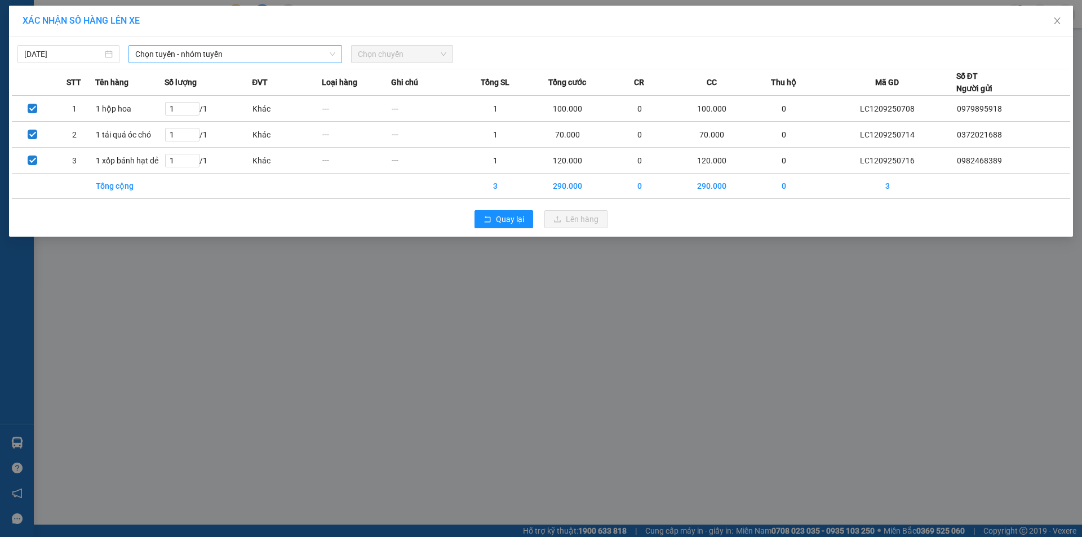
click at [233, 55] on span "Chọn tuyến - nhóm tuyến" at bounding box center [235, 54] width 200 height 17
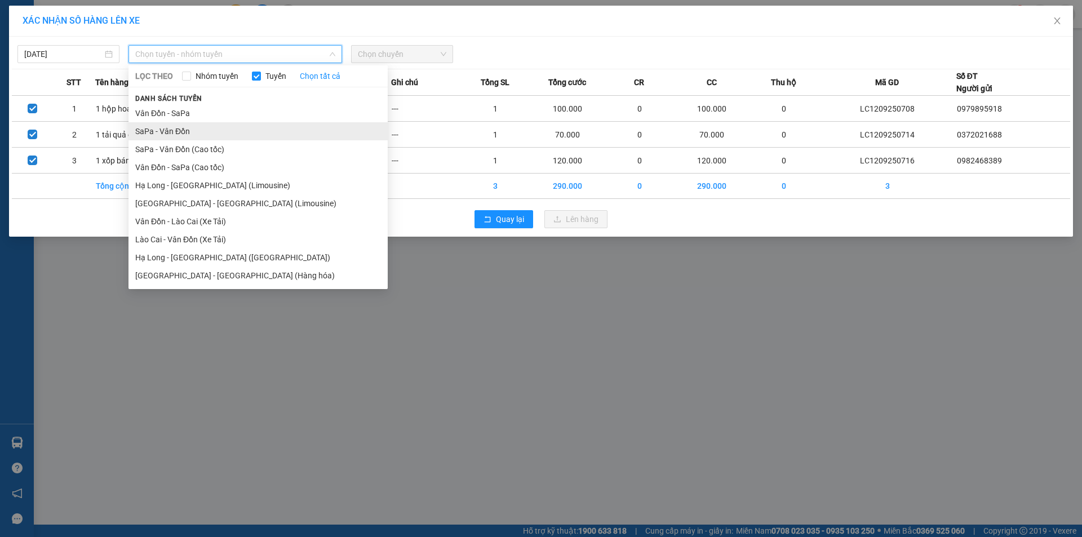
click at [180, 135] on li "SaPa - Vân Đồn" at bounding box center [257, 131] width 259 height 18
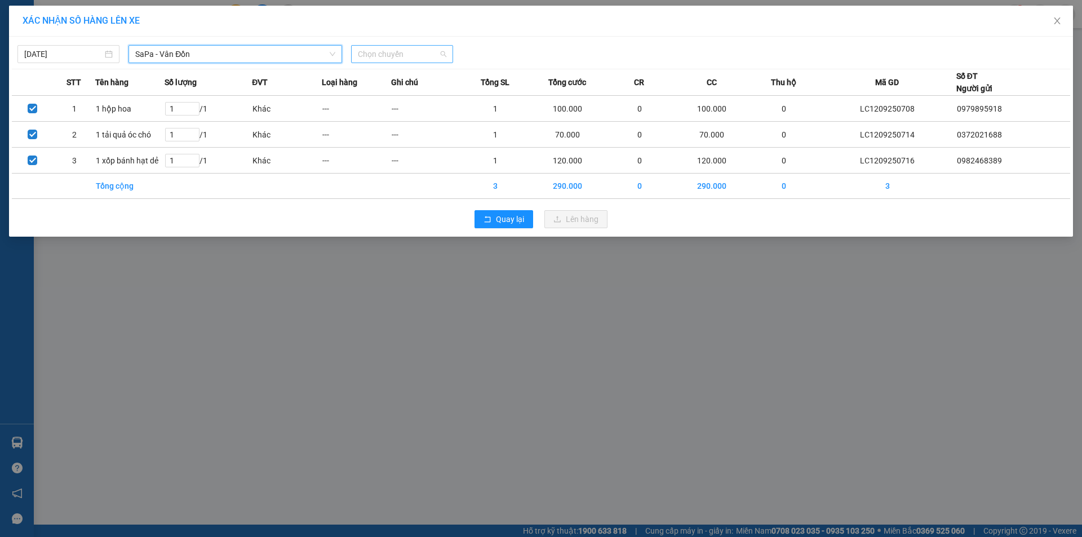
click at [418, 49] on span "Chọn chuyến" at bounding box center [402, 54] width 88 height 17
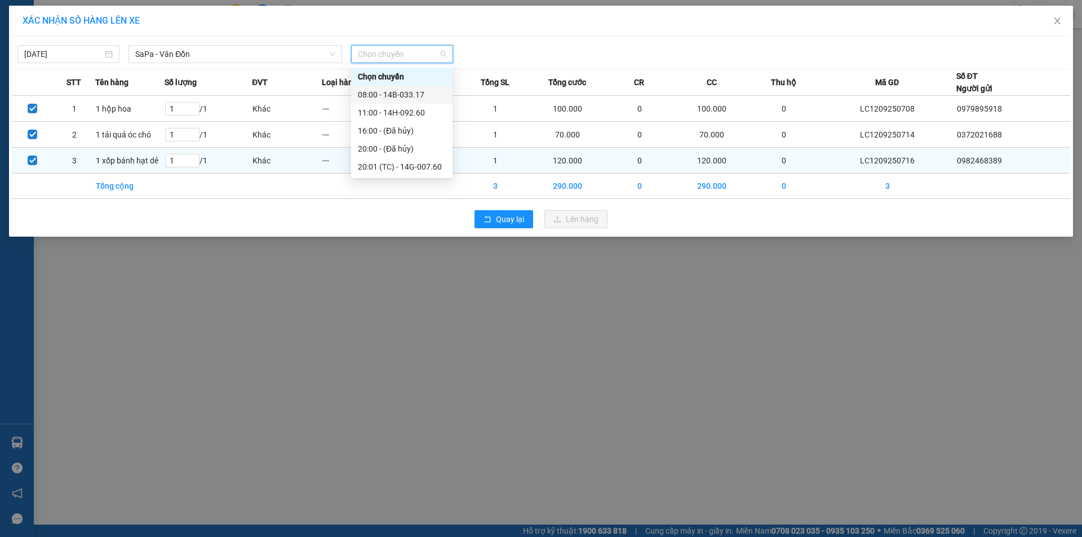
drag, startPoint x: 383, startPoint y: 93, endPoint x: 536, endPoint y: 159, distance: 167.6
click at [383, 93] on div "08:00 - 14B-033.17" at bounding box center [402, 94] width 88 height 12
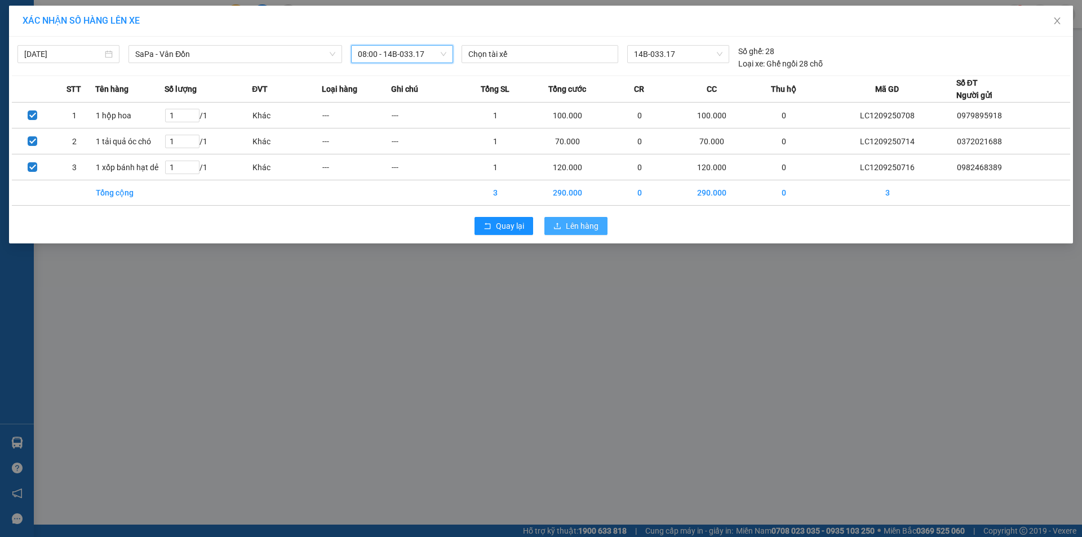
click at [558, 220] on button "Lên hàng" at bounding box center [575, 226] width 63 height 18
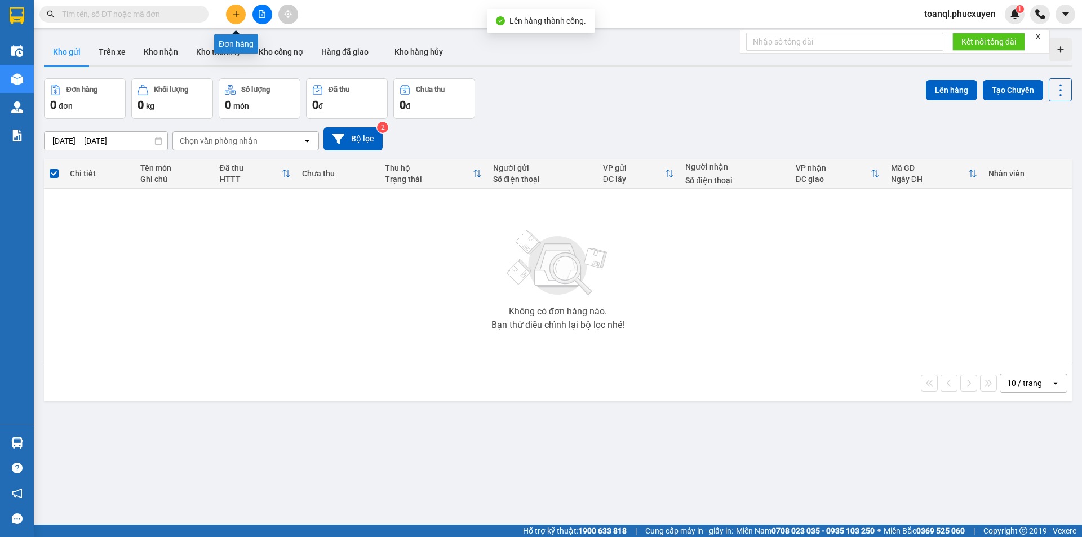
click at [234, 17] on icon "plus" at bounding box center [236, 14] width 8 height 8
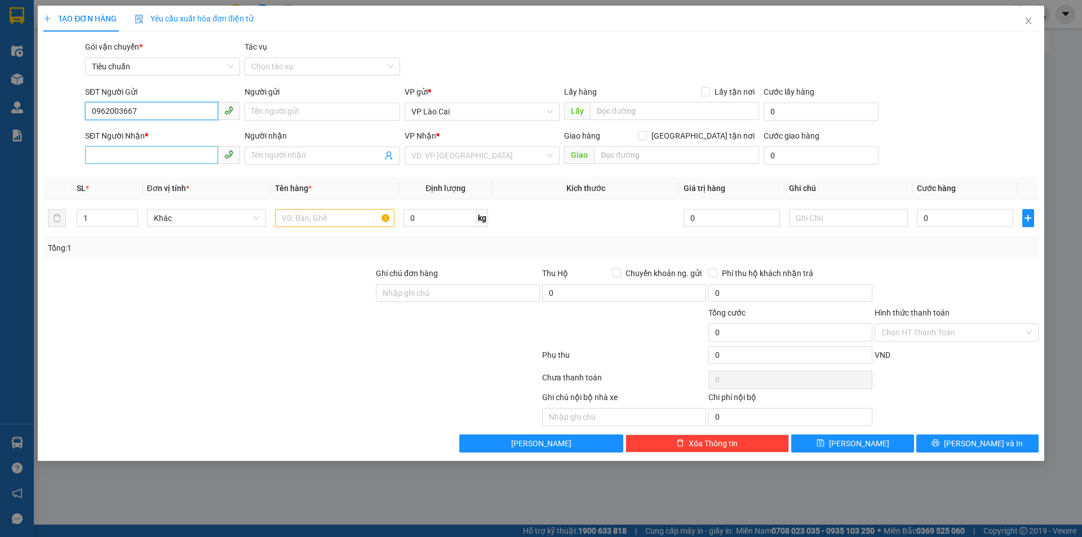
type input "0962003667"
click at [165, 159] on input "SĐT Người Nhận *" at bounding box center [151, 155] width 133 height 18
type input "0772396888"
click at [445, 149] on input "search" at bounding box center [478, 155] width 134 height 17
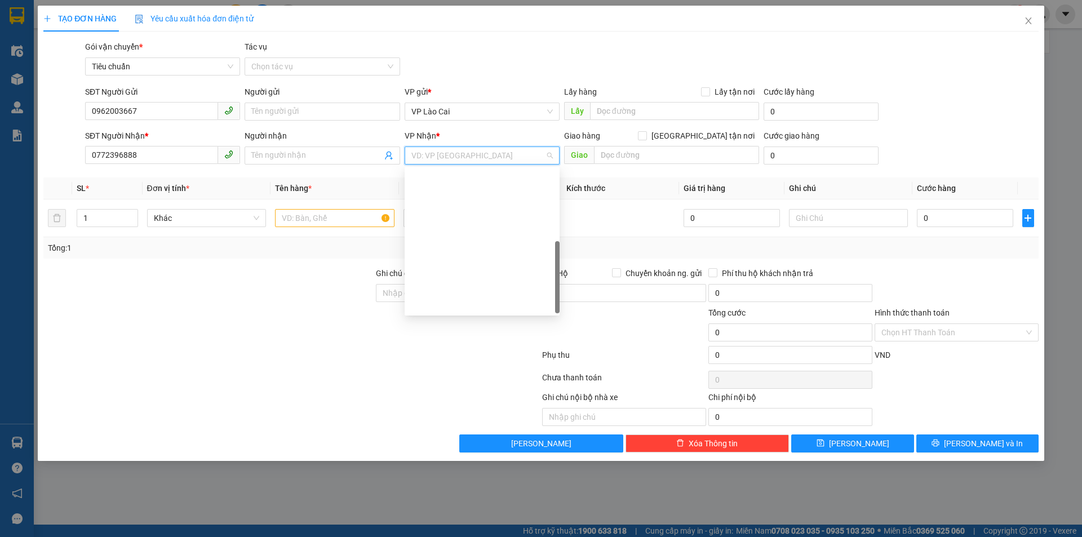
scroll to position [180, 0]
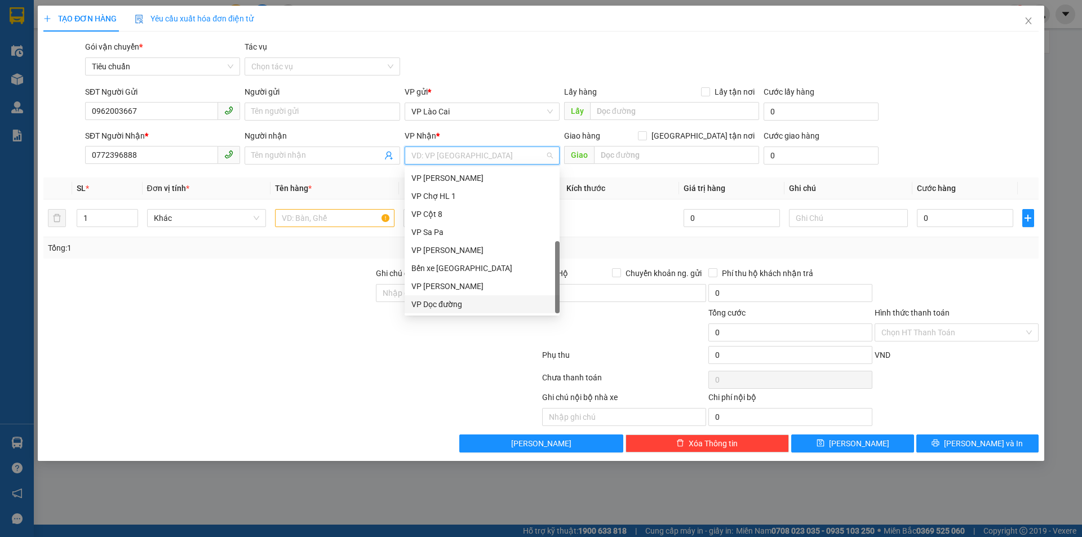
drag, startPoint x: 429, startPoint y: 301, endPoint x: 637, endPoint y: 173, distance: 244.6
click at [430, 299] on div "VP Dọc đường" at bounding box center [481, 304] width 141 height 12
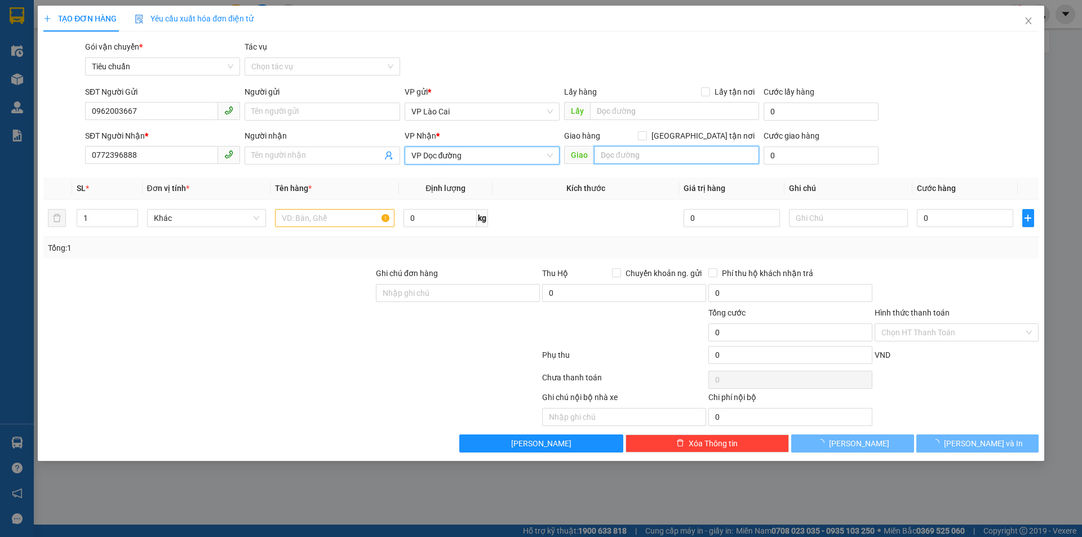
click at [648, 152] on input "text" at bounding box center [676, 155] width 165 height 18
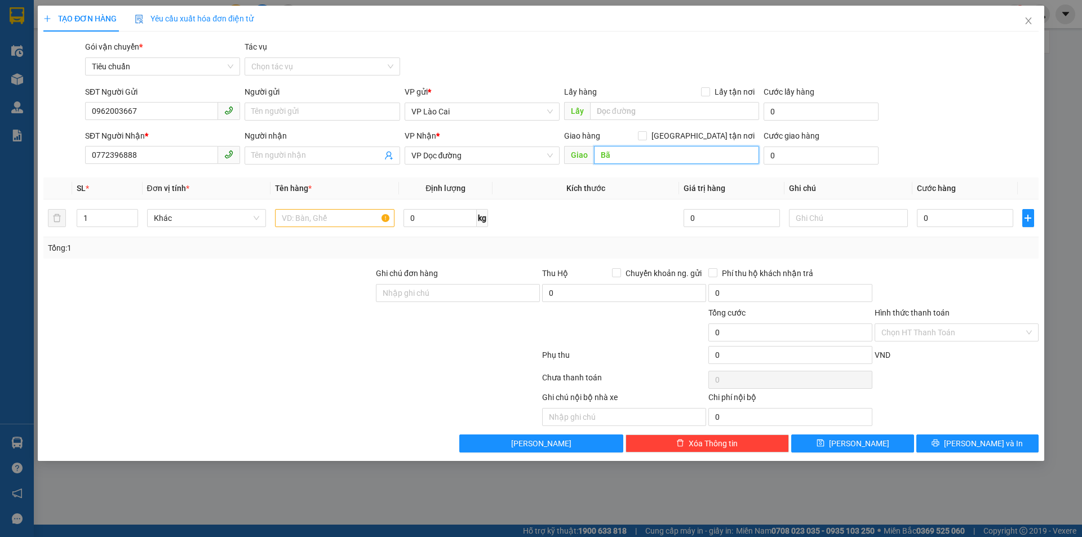
type input "B"
type input "BÃI CHÁY"
click at [331, 214] on input "text" at bounding box center [334, 218] width 119 height 18
type input "1 THÙNG GIÀY"
click at [957, 216] on input "0" at bounding box center [965, 218] width 96 height 18
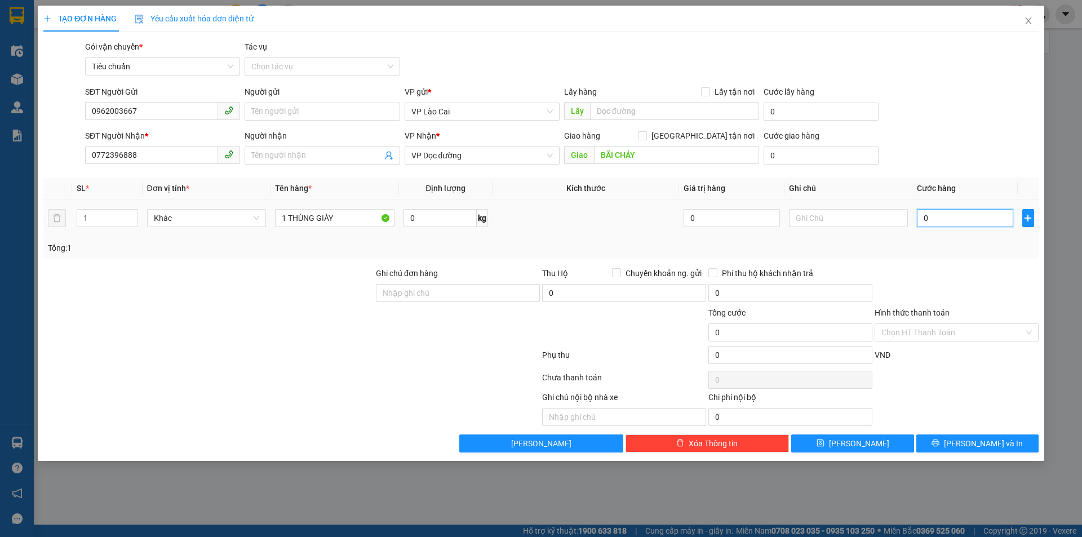
type input "2"
type input "25"
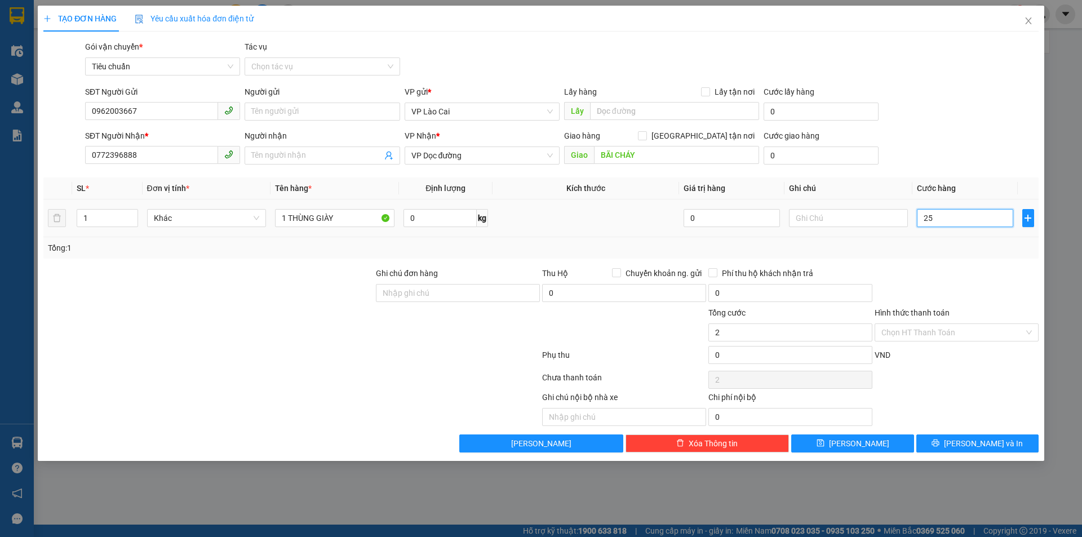
type input "25"
type input "250"
type input "250.000"
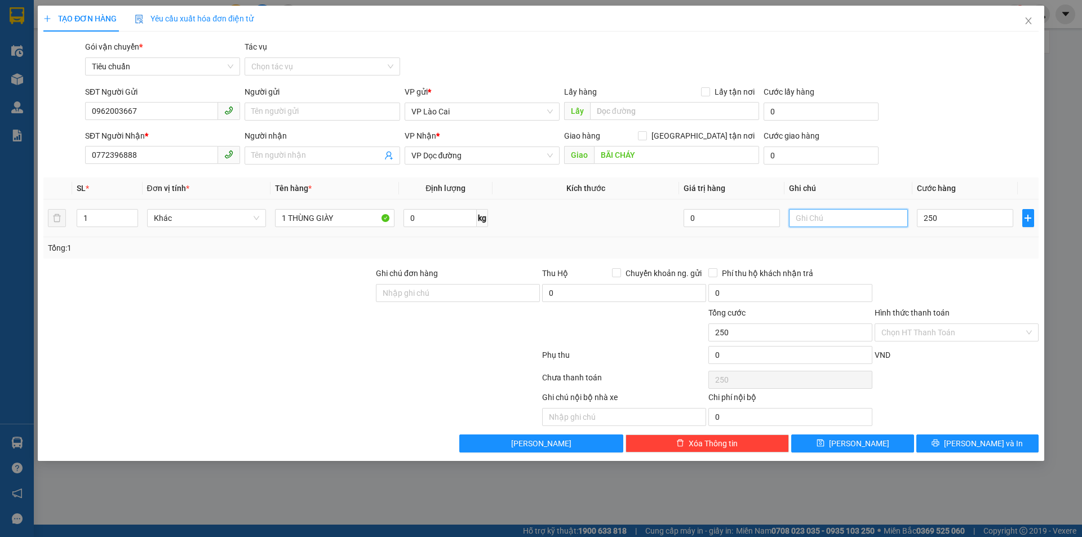
type input "250.000"
click at [847, 223] on input "text" at bounding box center [848, 218] width 119 height 18
type input "TRONG QUÁ TRÌNH VẬN CHUYỂN CHẲNG MAY BỊ CỚ QUAN CHỨC NĂNG KIỂM TRA THU GIỮ NHÀ …"
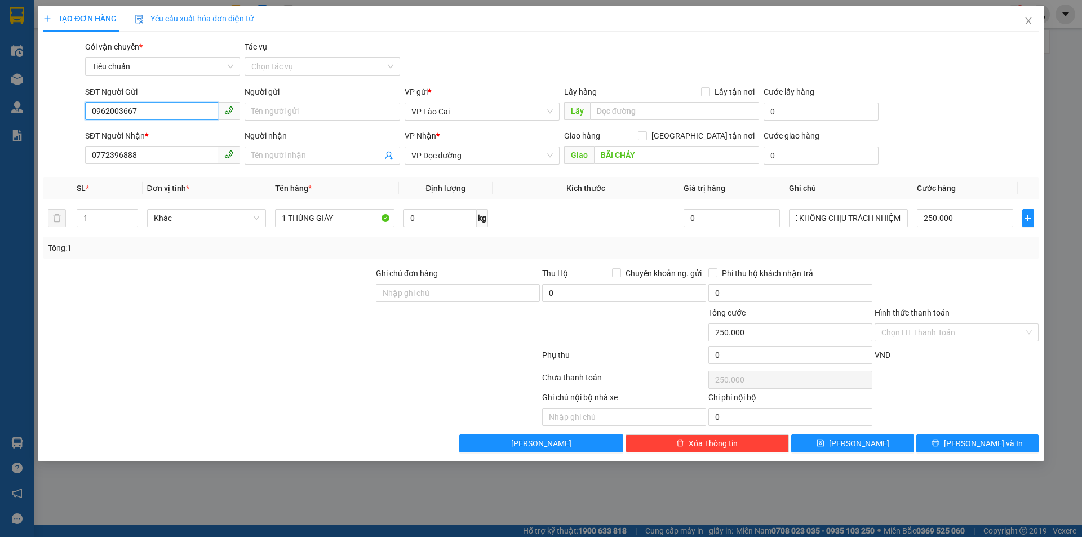
scroll to position [0, 0]
drag, startPoint x: 135, startPoint y: 114, endPoint x: 47, endPoint y: 132, distance: 90.3
click at [47, 132] on form "SĐT Người Gửi 0962003667 0962003667 Người gửi Tên người gửi VP gửi * VP Lào Cai…" at bounding box center [540, 127] width 995 height 83
drag, startPoint x: 78, startPoint y: 154, endPoint x: 0, endPoint y: 168, distance: 79.7
click at [0, 168] on div "TẠO ĐƠN HÀNG Yêu cầu xuất hóa đơn điện tử Transit Pickup Surcharge Ids Transit …" at bounding box center [541, 268] width 1082 height 537
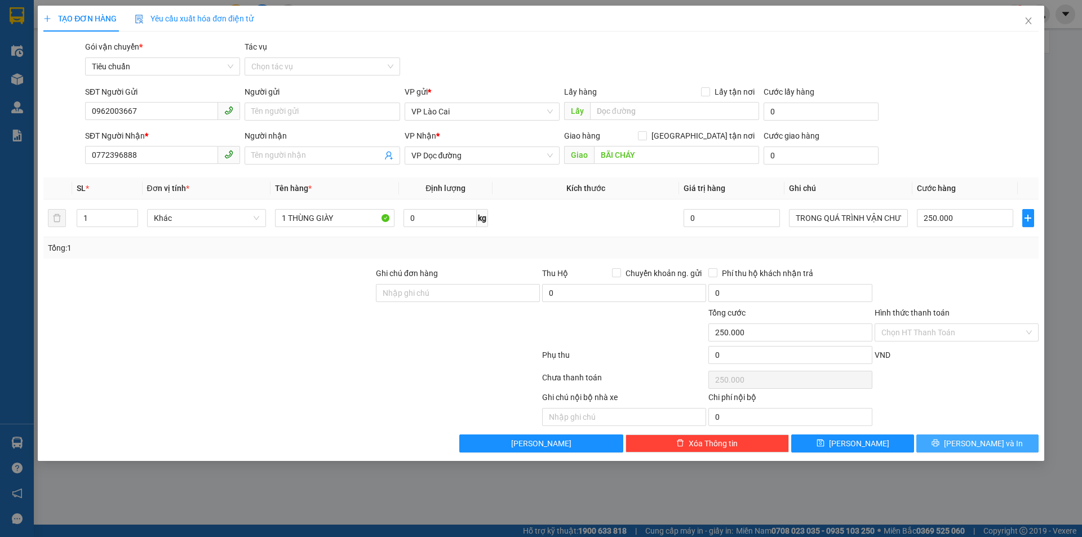
click at [993, 440] on span "[PERSON_NAME] và In" at bounding box center [983, 443] width 79 height 12
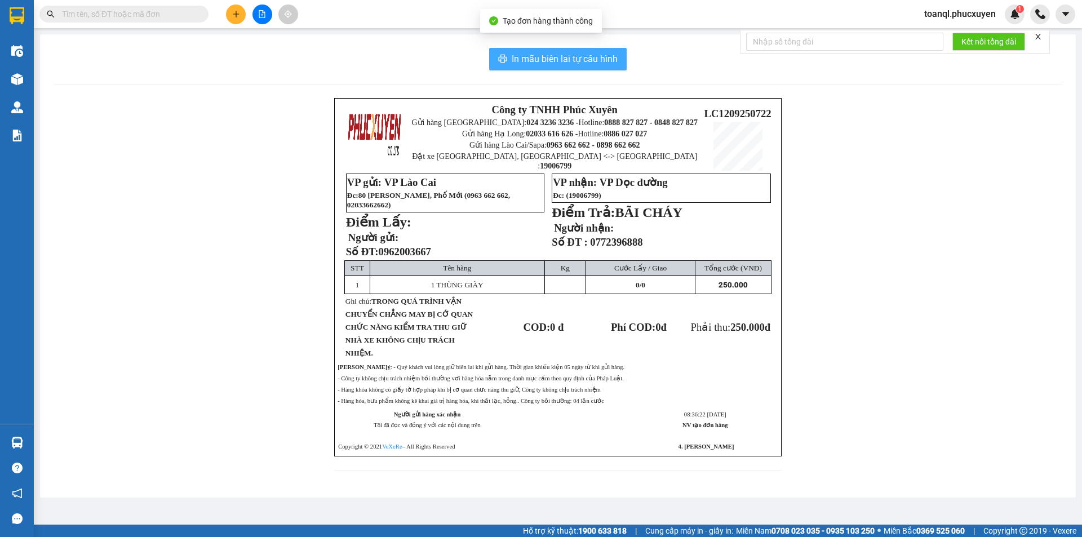
click at [590, 57] on span "In mẫu biên lai tự cấu hình" at bounding box center [565, 59] width 106 height 14
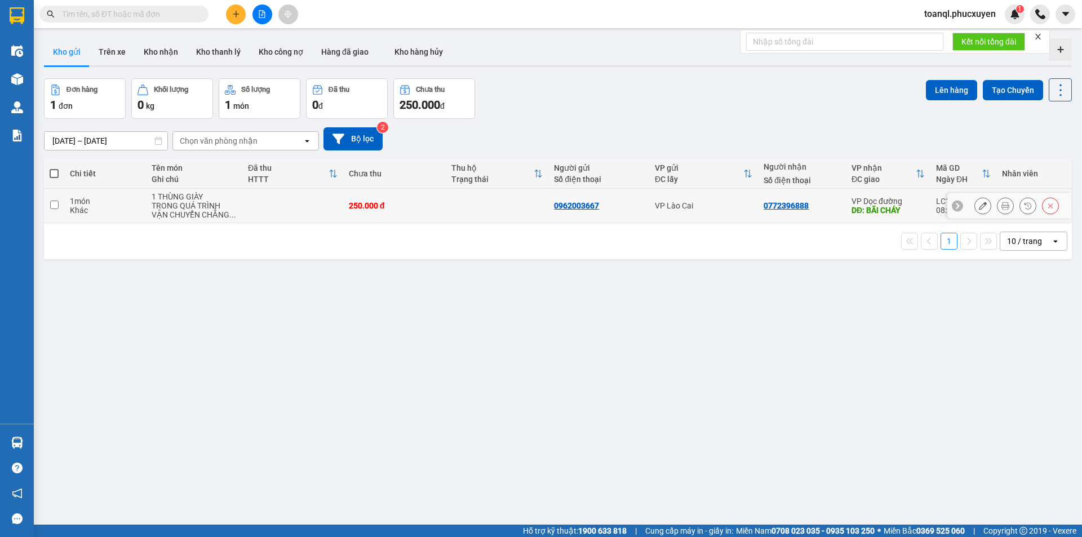
click at [447, 211] on td at bounding box center [497, 206] width 103 height 34
checkbox input "true"
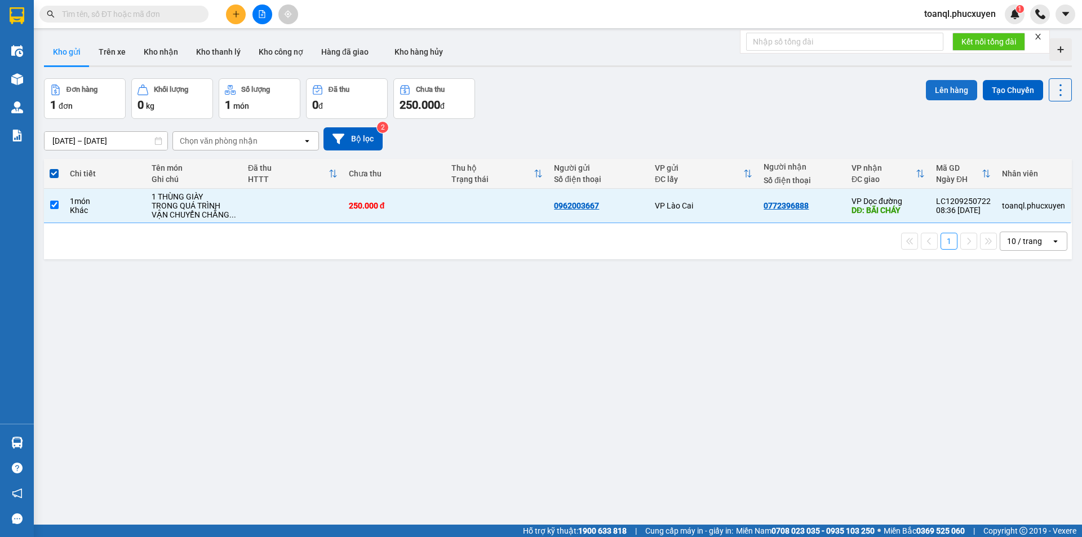
click at [946, 90] on button "Lên hàng" at bounding box center [951, 90] width 51 height 20
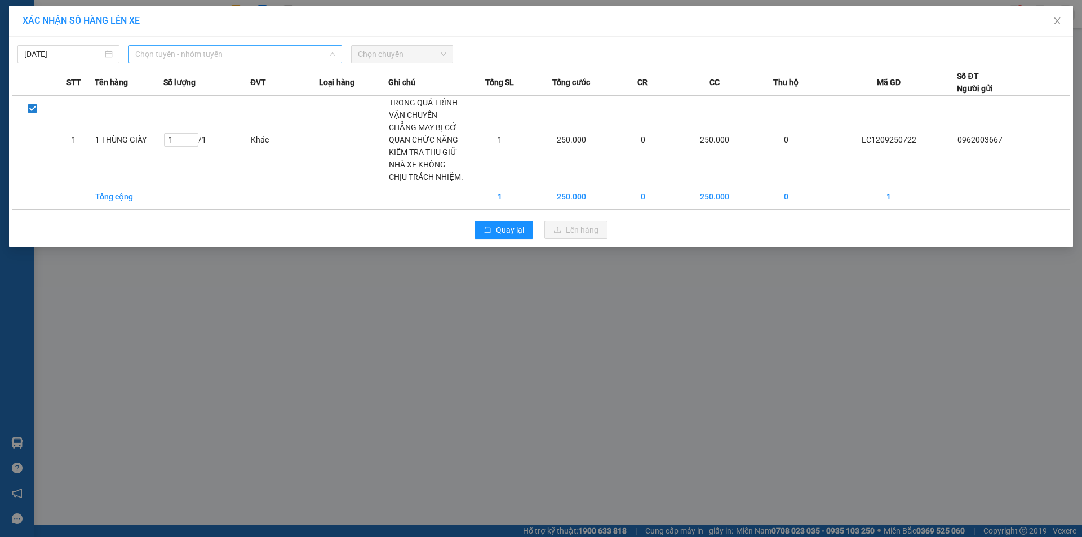
click at [214, 53] on span "Chọn tuyến - nhóm tuyến" at bounding box center [235, 54] width 200 height 17
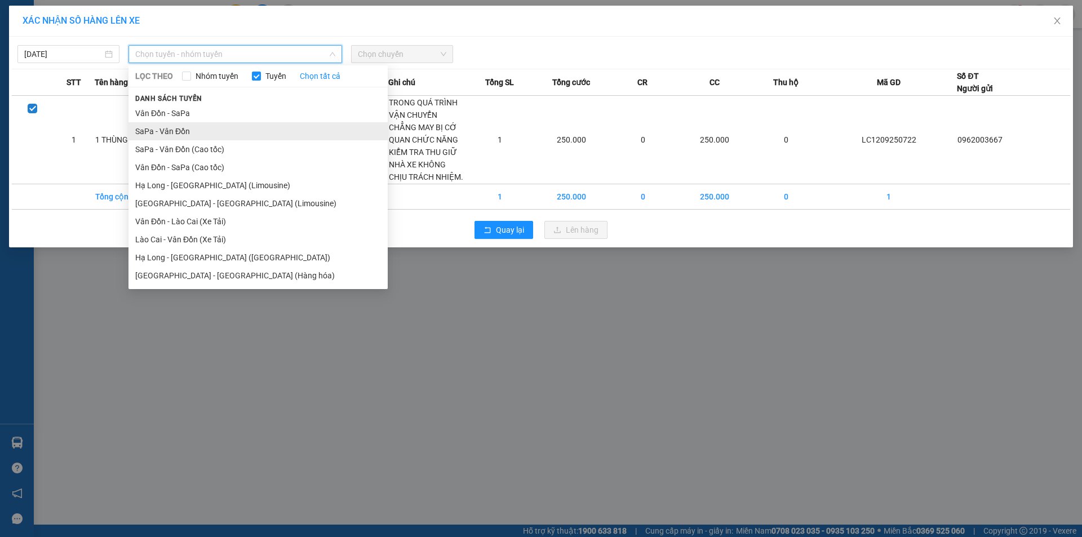
drag, startPoint x: 143, startPoint y: 127, endPoint x: 303, endPoint y: 55, distance: 175.8
click at [144, 127] on li "SaPa - Vân Đồn" at bounding box center [257, 131] width 259 height 18
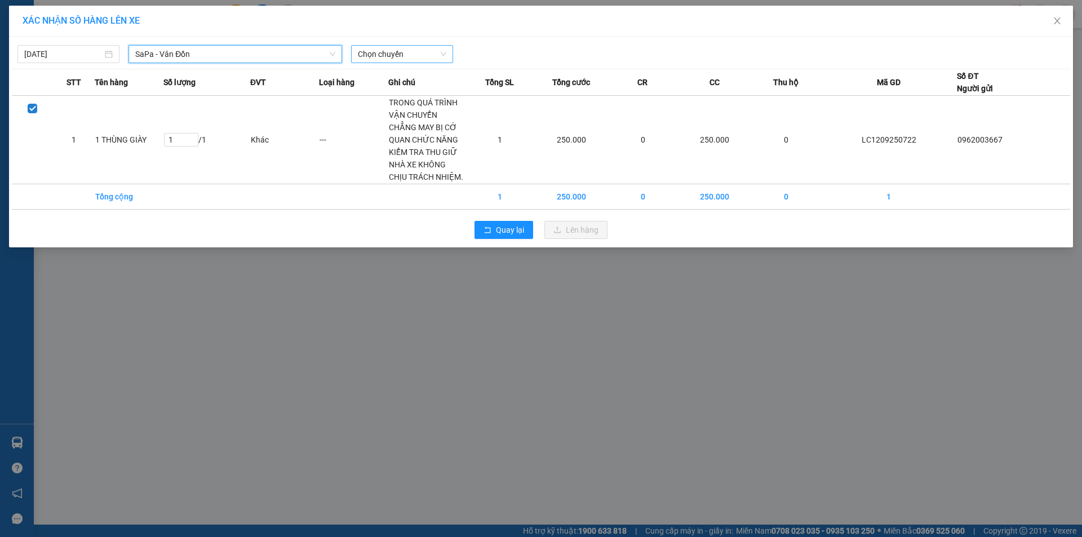
click at [396, 51] on span "Chọn chuyến" at bounding box center [402, 54] width 88 height 17
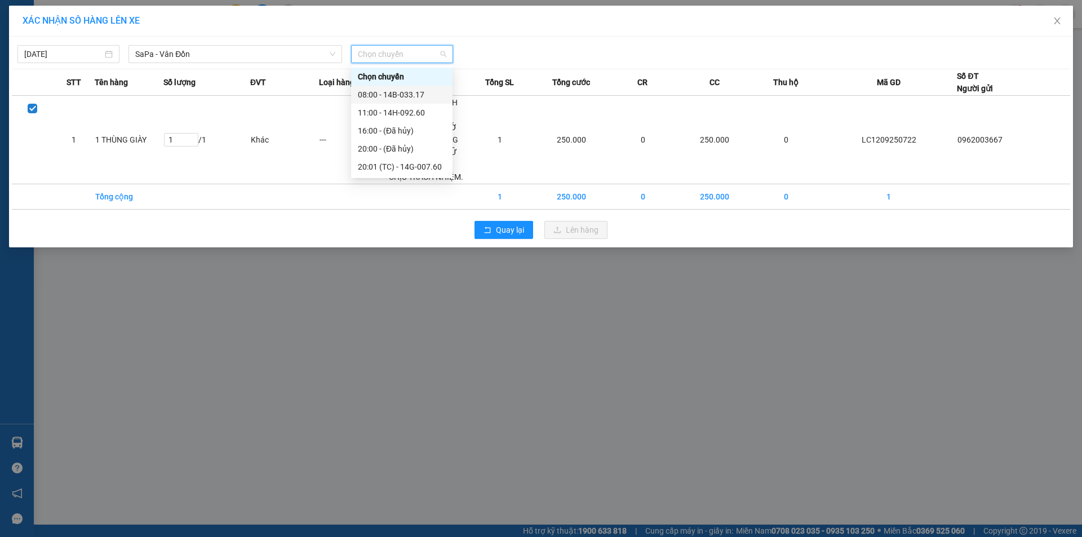
drag, startPoint x: 406, startPoint y: 88, endPoint x: 415, endPoint y: 93, distance: 10.1
click at [408, 90] on div "08:00 - 14B-033.17" at bounding box center [402, 94] width 88 height 12
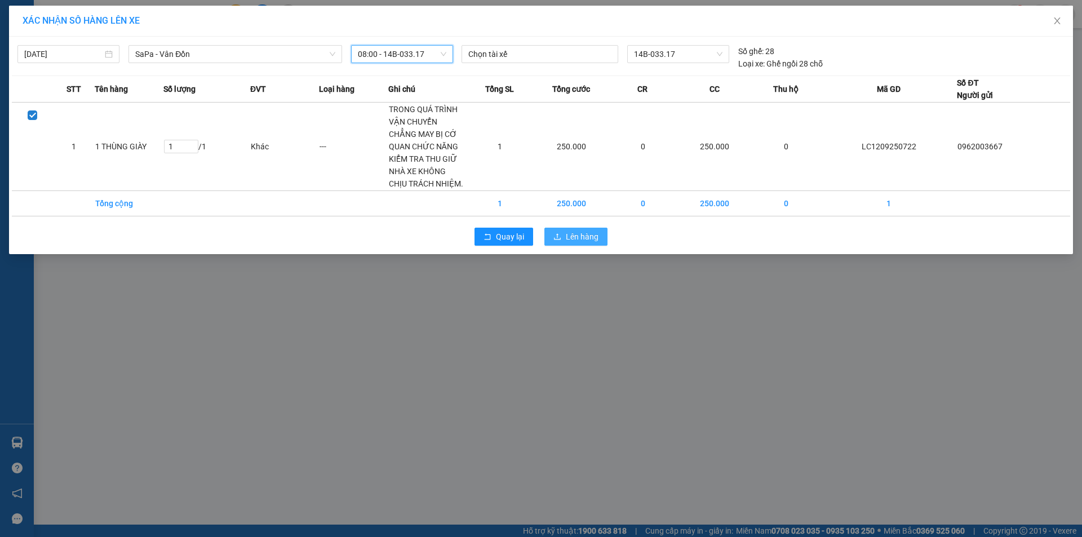
drag, startPoint x: 577, startPoint y: 241, endPoint x: 495, endPoint y: 270, distance: 87.5
click at [577, 240] on span "Lên hàng" at bounding box center [582, 236] width 33 height 12
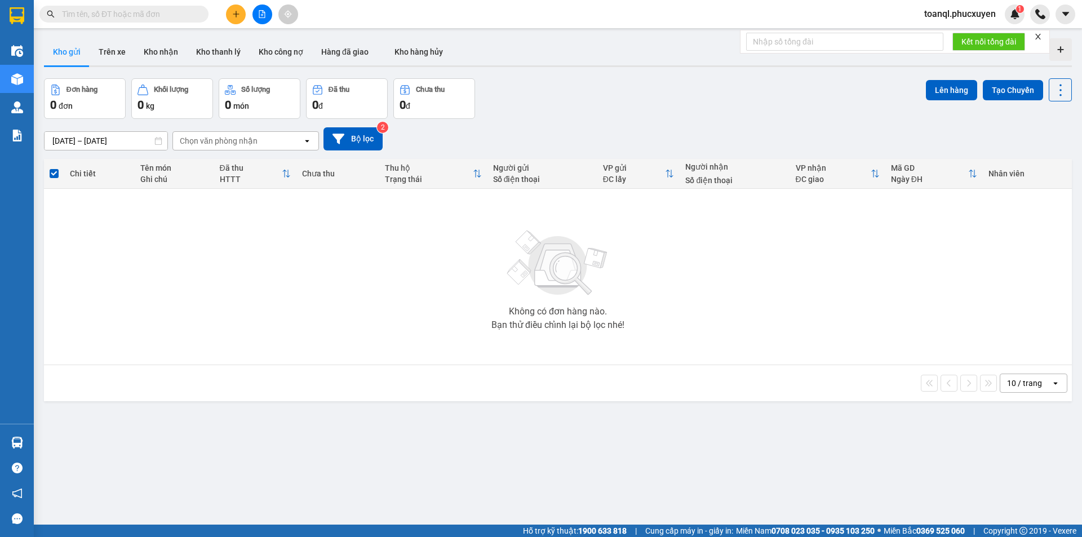
click at [232, 14] on icon "plus" at bounding box center [236, 14] width 8 height 8
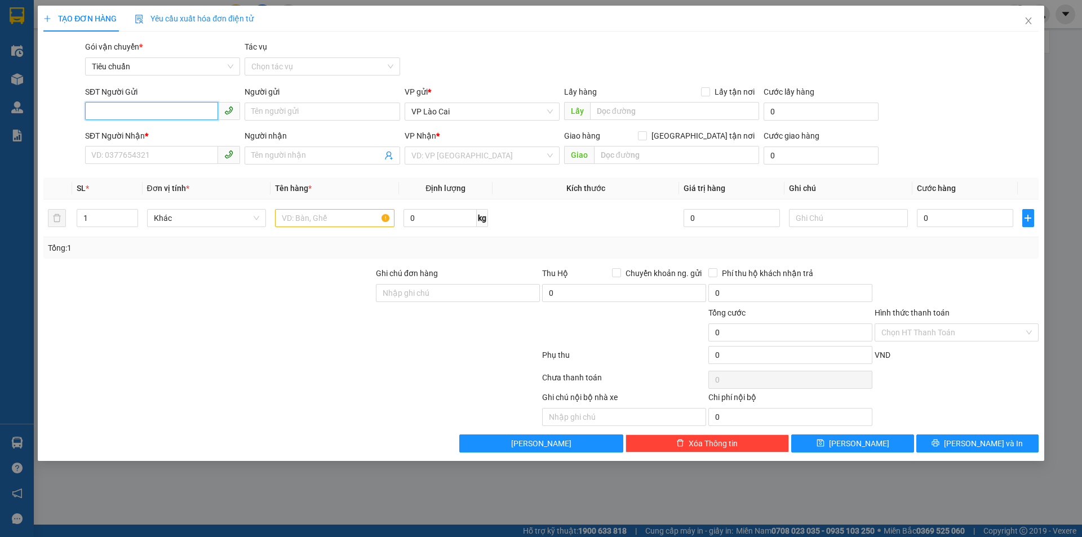
click at [157, 114] on input "SĐT Người Gửi" at bounding box center [151, 111] width 133 height 18
click at [114, 129] on div "0979107939" at bounding box center [162, 134] width 141 height 12
type input "0979107939"
click at [118, 149] on input "SĐT Người Nhận *" at bounding box center [151, 155] width 133 height 18
type input "0356678386"
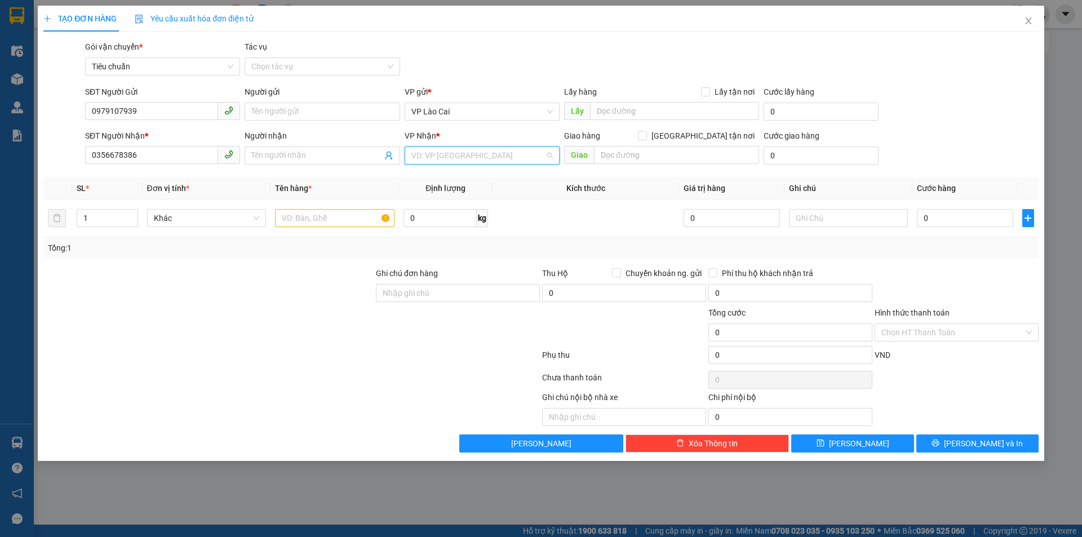
click at [503, 159] on input "search" at bounding box center [478, 155] width 134 height 17
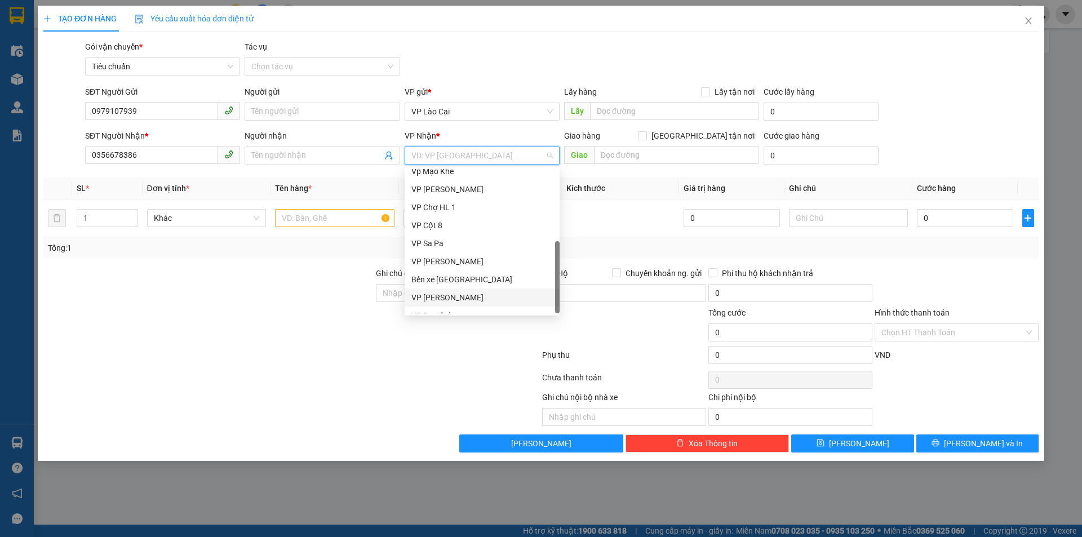
scroll to position [180, 0]
click at [439, 303] on div "VP Dọc đường" at bounding box center [481, 304] width 141 height 12
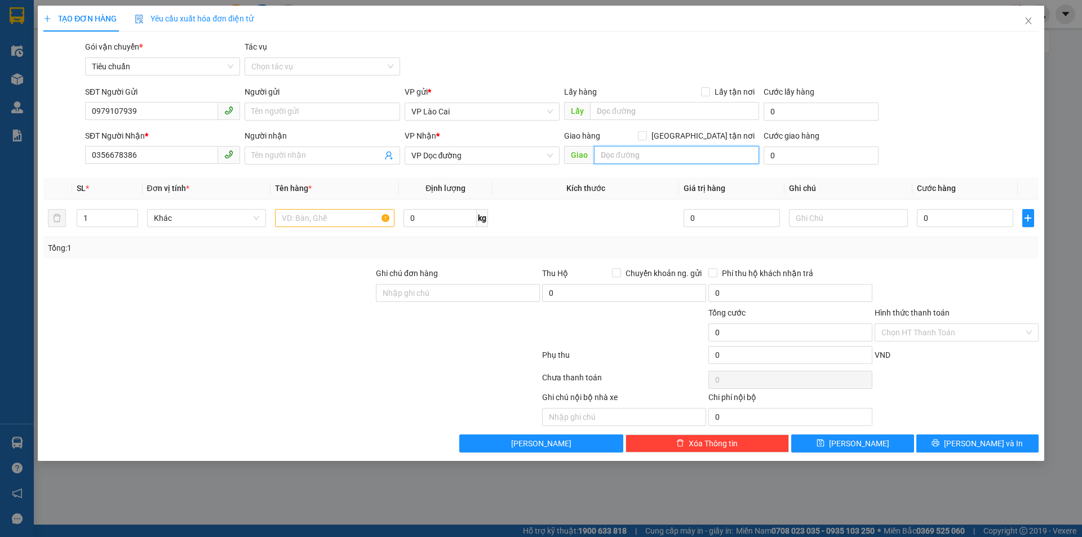
click at [647, 153] on input "text" at bounding box center [676, 155] width 165 height 18
type input "U"
type input "NAM KHÊ UÔNG BÍ"
click at [322, 215] on input "text" at bounding box center [334, 218] width 119 height 18
type input "1 BAO ĐỒ"
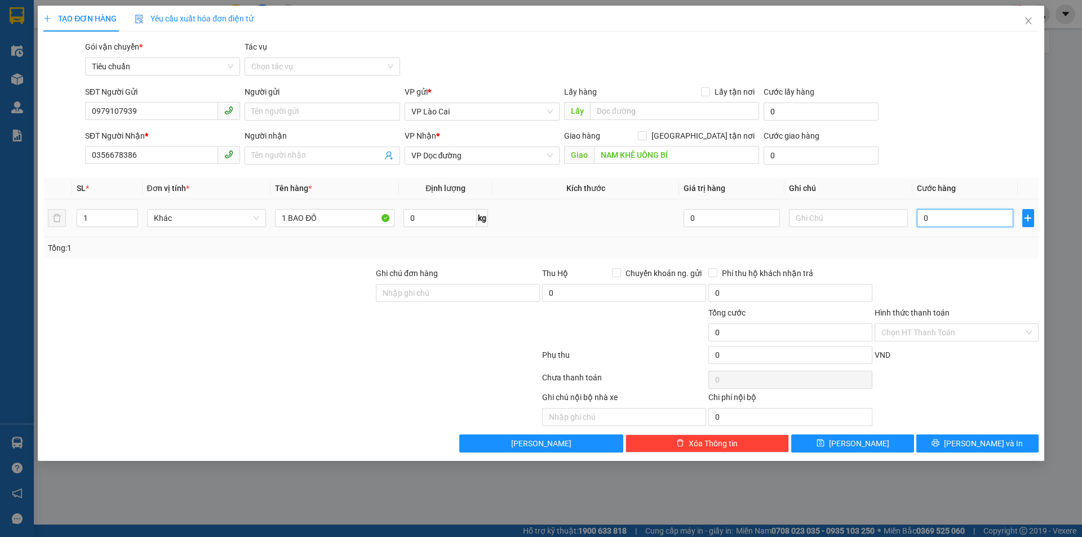
type input "1"
type input "10"
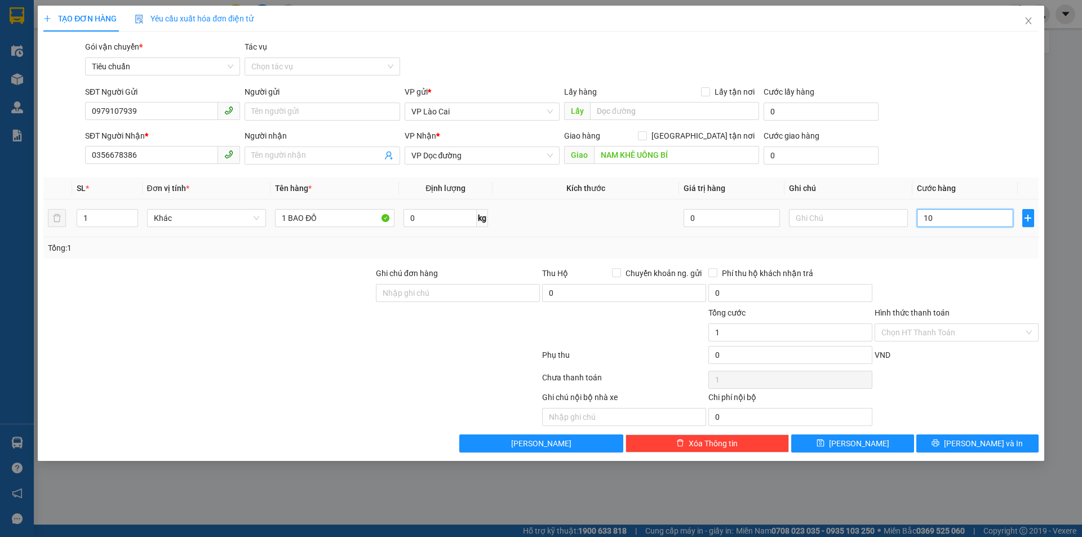
type input "10"
type input "100"
type input "100.000"
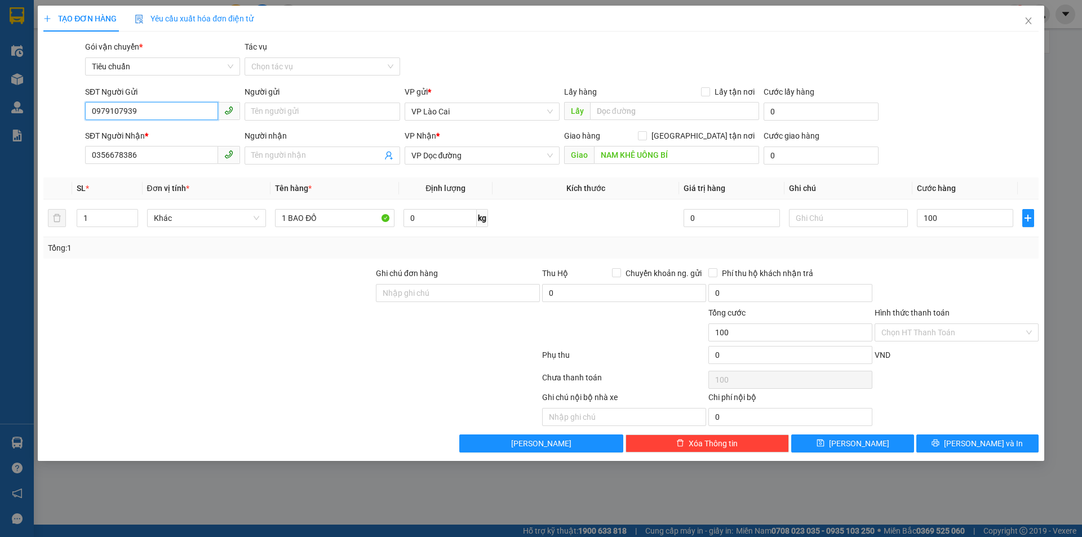
type input "100.000"
drag, startPoint x: 128, startPoint y: 116, endPoint x: 25, endPoint y: 143, distance: 105.9
click at [25, 143] on div "TẠO ĐƠN HÀNG Yêu cầu xuất hóa đơn điện tử Transit Pickup Surcharge Ids Transit …" at bounding box center [541, 268] width 1082 height 537
drag, startPoint x: 143, startPoint y: 158, endPoint x: 52, endPoint y: 167, distance: 91.7
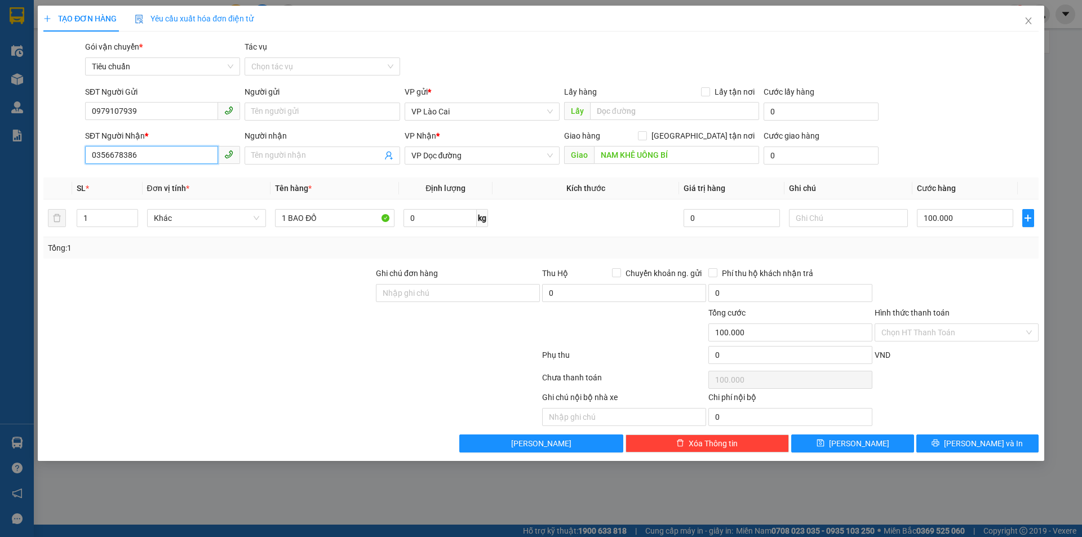
click at [52, 167] on div "SĐT Người Nhận * 0356678386 0356678386 Người nhận Tên người nhận VP Nhận * VP D…" at bounding box center [540, 149] width 997 height 39
click at [1000, 441] on button "[PERSON_NAME] và In" at bounding box center [977, 443] width 122 height 18
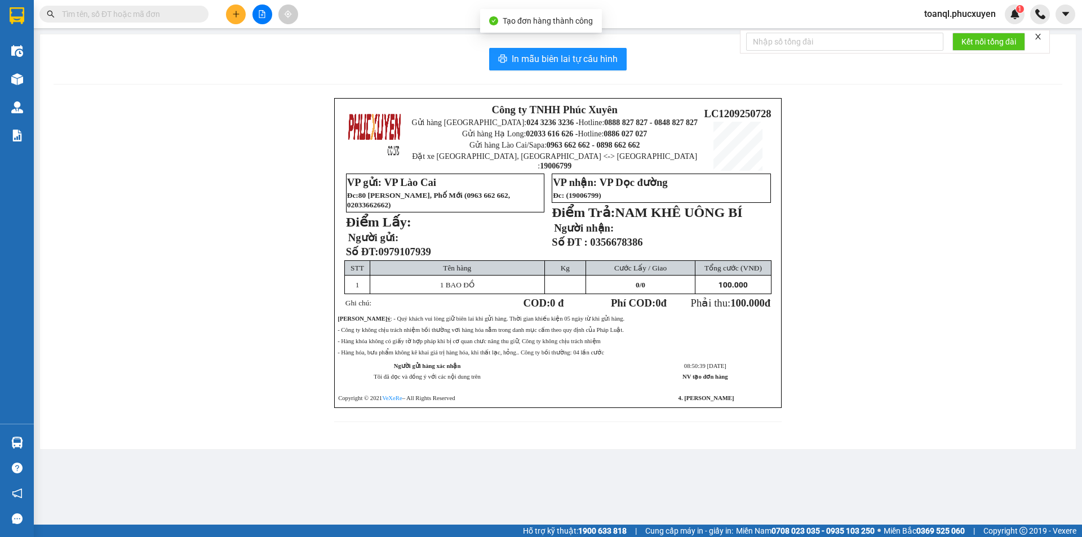
click at [579, 43] on div "In mẫu biên lai tự cấu hình Công ty TNHH Phúc Xuyên Gửi hàng [GEOGRAPHIC_DATA]:…" at bounding box center [558, 241] width 1036 height 415
click at [579, 54] on span "In mẫu biên lai tự cấu hình" at bounding box center [565, 59] width 106 height 14
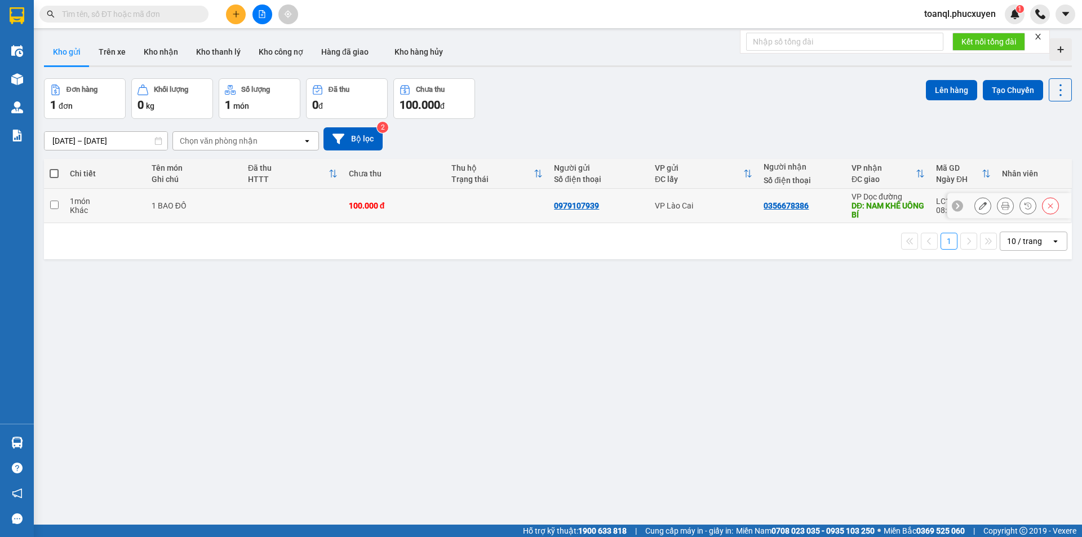
click at [263, 202] on td at bounding box center [292, 206] width 101 height 34
checkbox input "true"
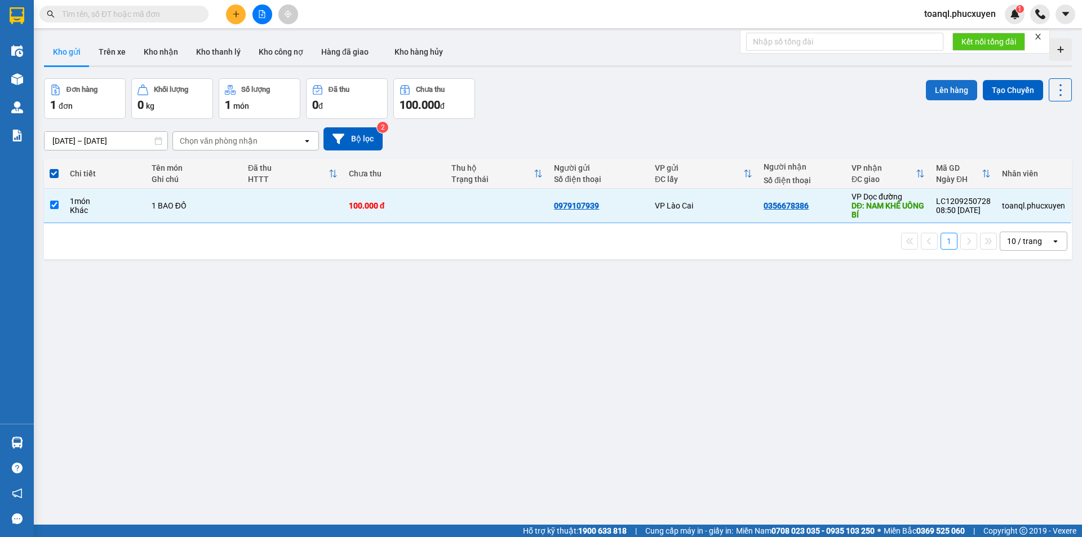
click at [947, 87] on button "Lên hàng" at bounding box center [951, 90] width 51 height 20
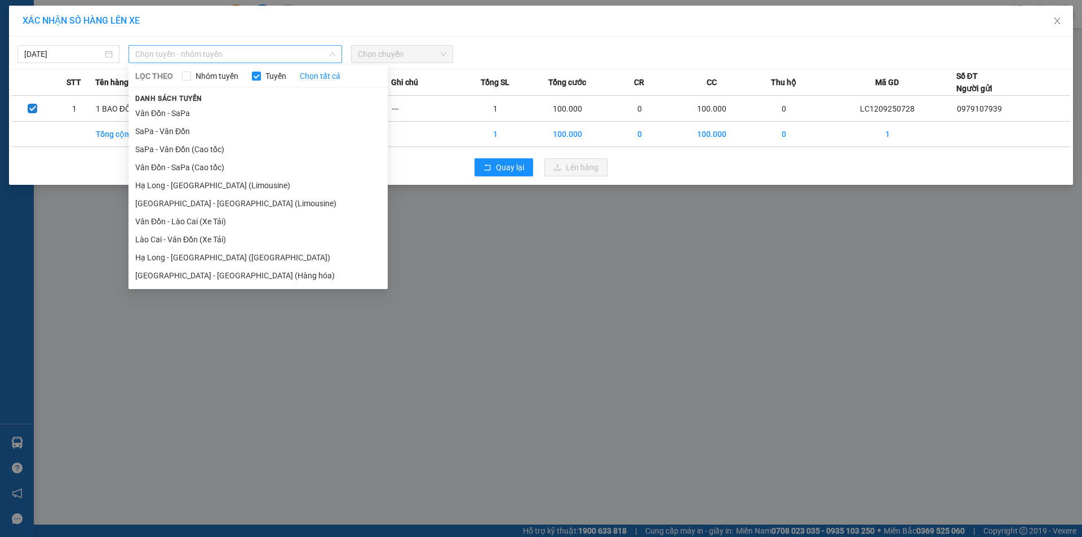
click at [298, 50] on span "Chọn tuyến - nhóm tuyến" at bounding box center [235, 54] width 200 height 17
click at [187, 134] on li "SaPa - Vân Đồn" at bounding box center [257, 131] width 259 height 18
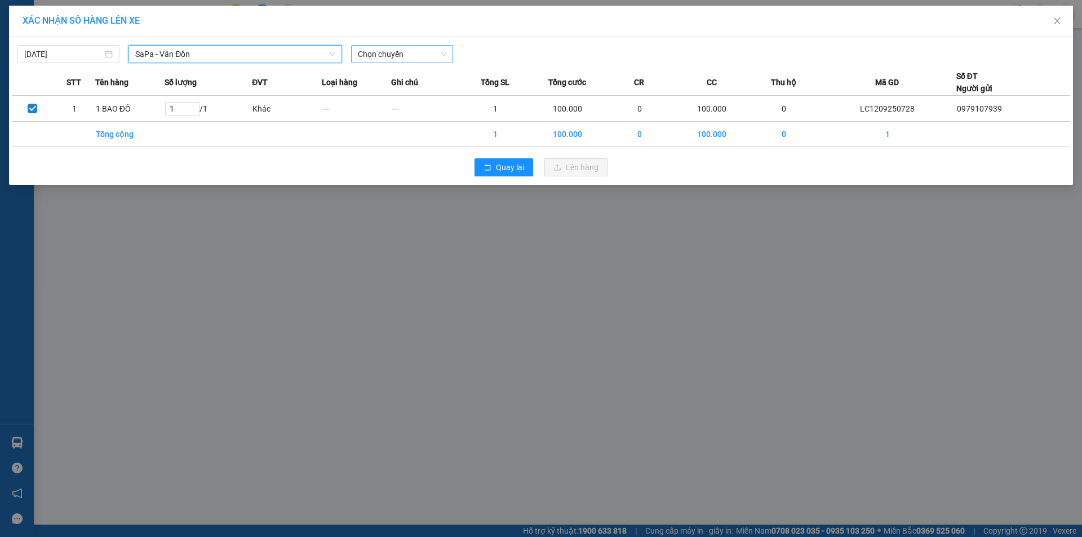
click at [381, 54] on span "Chọn chuyến" at bounding box center [402, 54] width 88 height 17
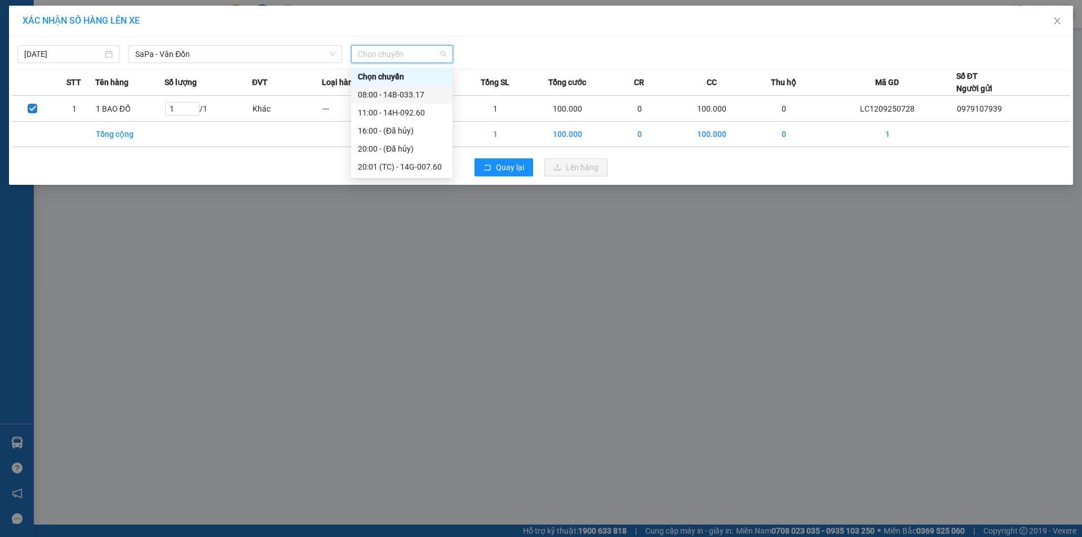
click at [402, 97] on div "08:00 - 14B-033.17" at bounding box center [402, 94] width 88 height 12
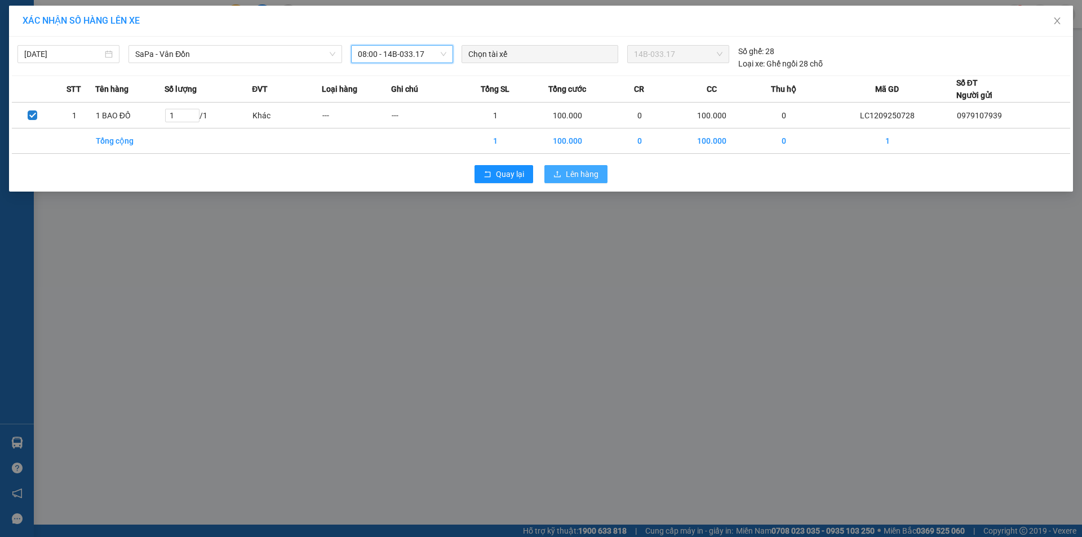
click at [567, 170] on span "Lên hàng" at bounding box center [582, 174] width 33 height 12
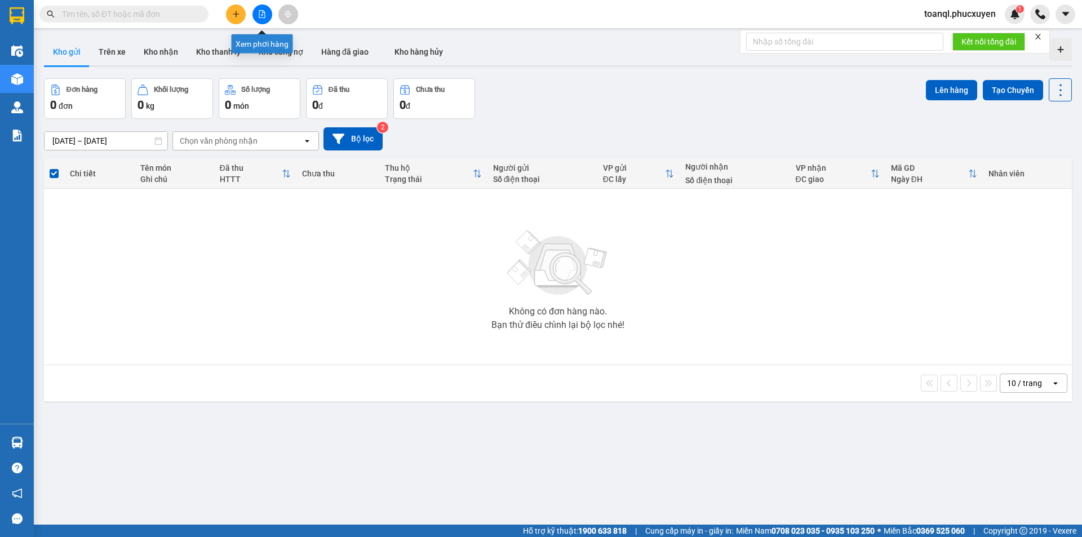
click at [265, 17] on icon "file-add" at bounding box center [262, 14] width 6 height 8
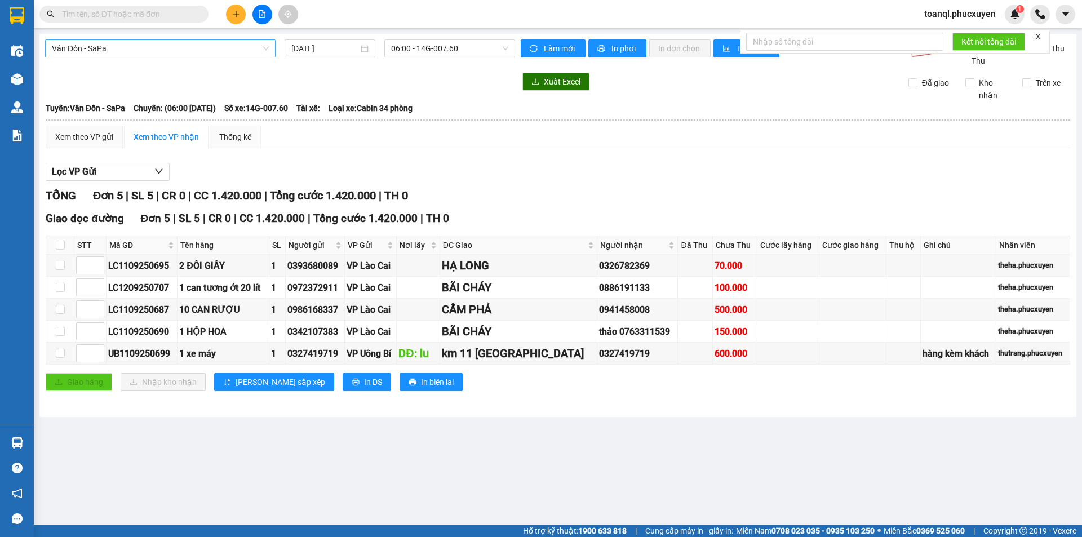
click at [149, 45] on span "Vân Đồn - SaPa" at bounding box center [160, 48] width 217 height 17
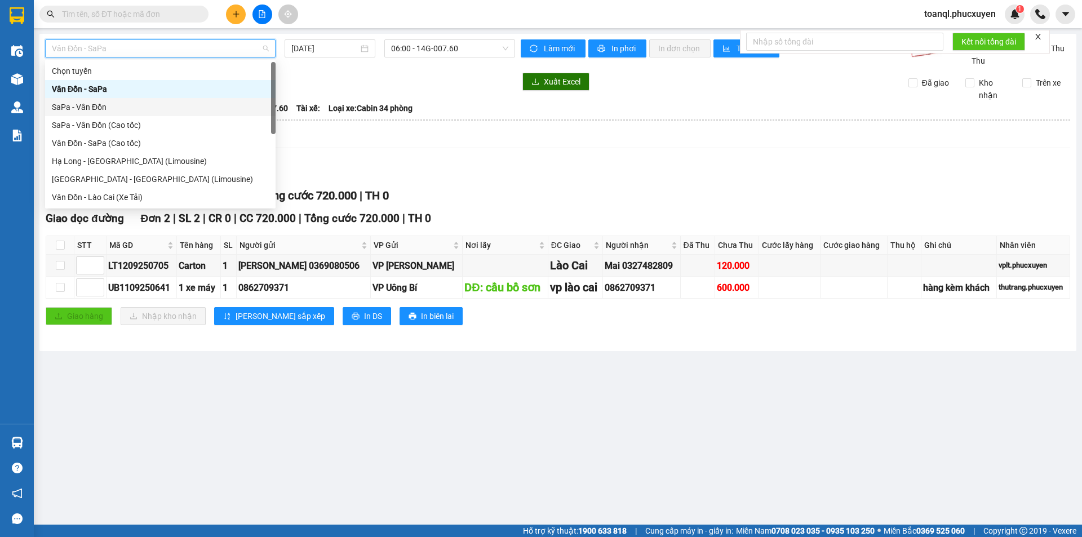
drag, startPoint x: 95, startPoint y: 112, endPoint x: 209, endPoint y: 99, distance: 114.6
click at [95, 111] on div "SaPa - Vân Đồn" at bounding box center [160, 107] width 217 height 12
type input "[DATE]"
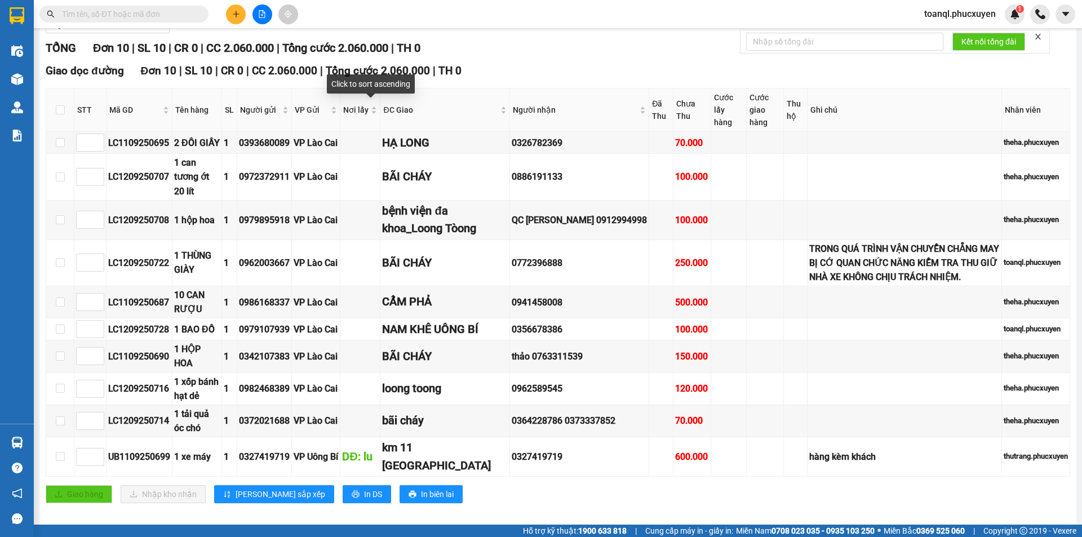
scroll to position [43, 0]
